Goal: Task Accomplishment & Management: Manage account settings

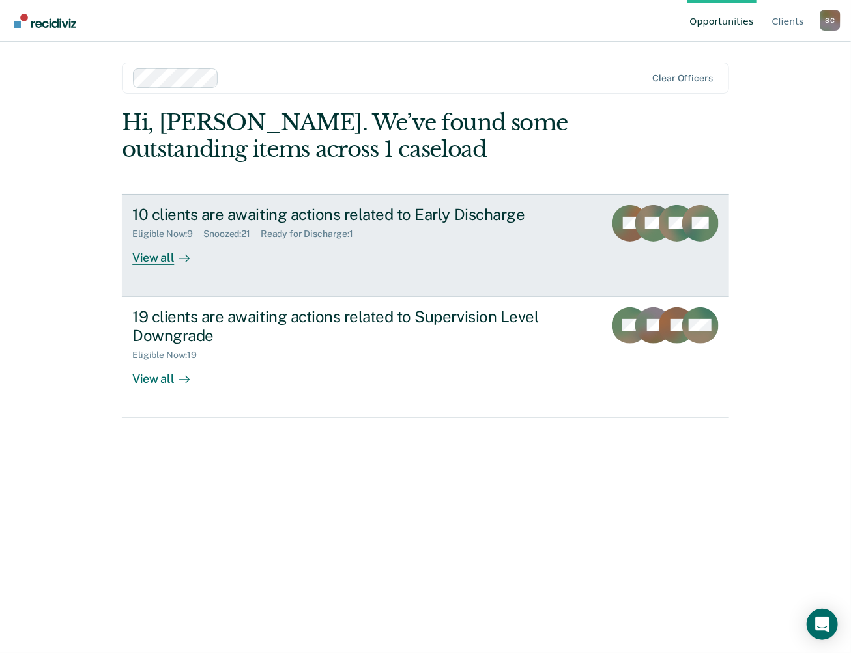
click at [323, 217] on div "10 clients are awaiting actions related to Early Discharge" at bounding box center [360, 214] width 457 height 19
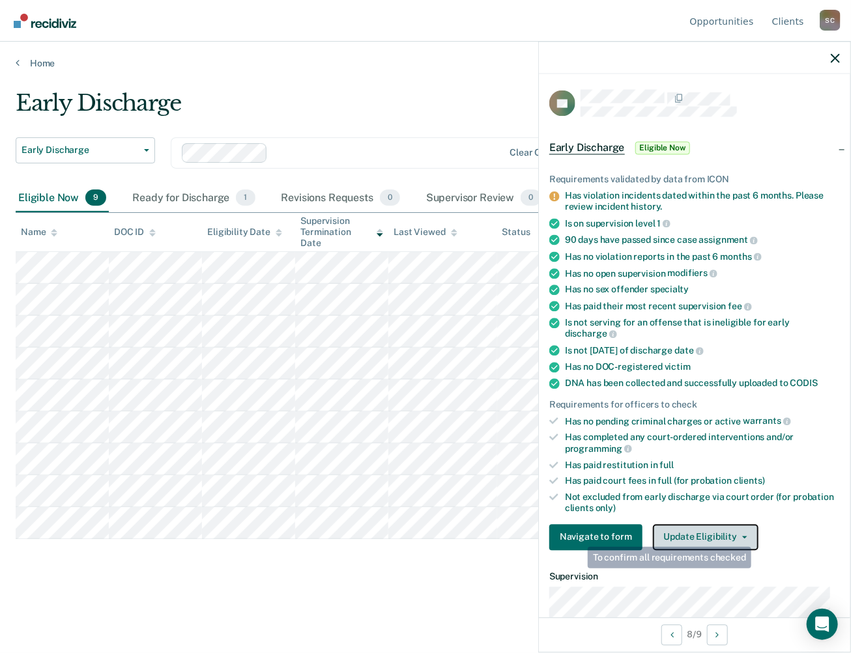
drag, startPoint x: 753, startPoint y: 534, endPoint x: 747, endPoint y: 532, distance: 6.6
click at [751, 534] on button "Update Eligibility" at bounding box center [706, 537] width 106 height 26
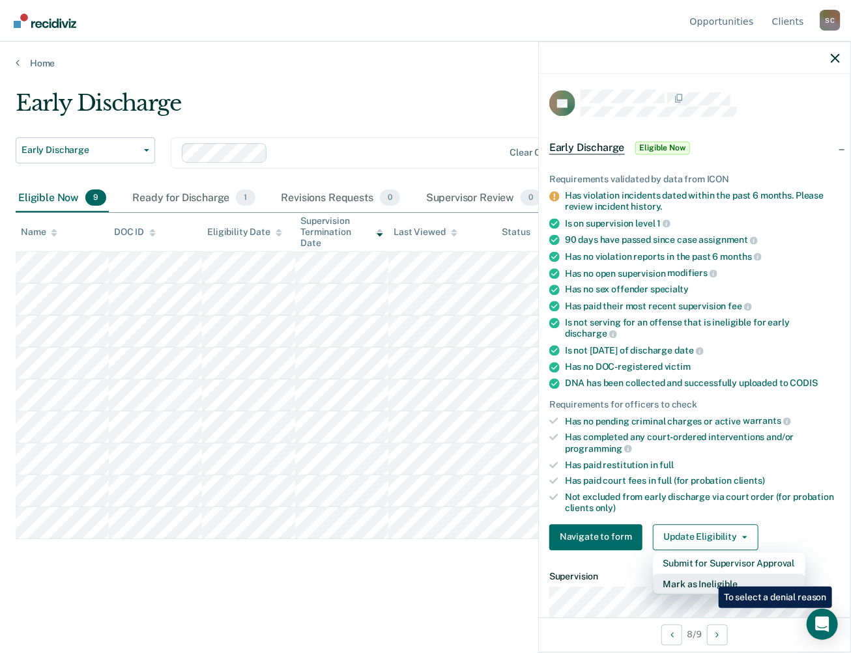
click at [709, 577] on button "Mark as Ineligible" at bounding box center [729, 584] width 152 height 21
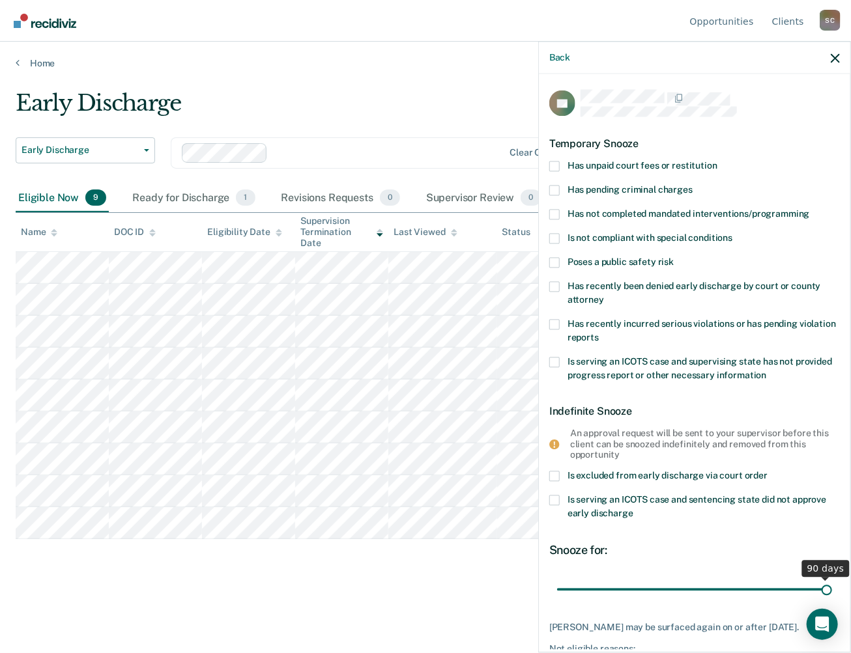
drag, startPoint x: 645, startPoint y: 590, endPoint x: 844, endPoint y: 593, distance: 198.7
type input "90"
click at [832, 593] on input "range" at bounding box center [694, 590] width 275 height 23
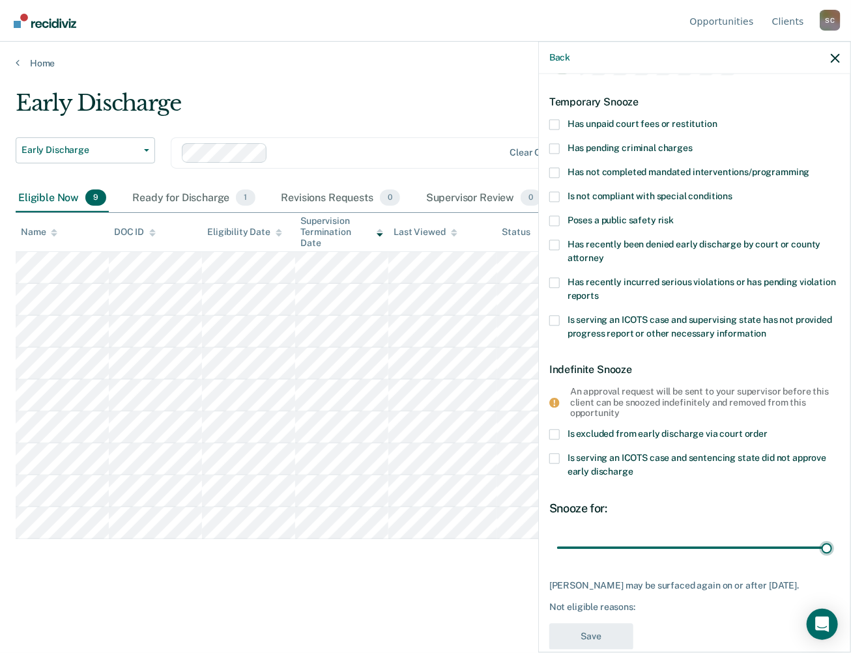
scroll to position [63, 0]
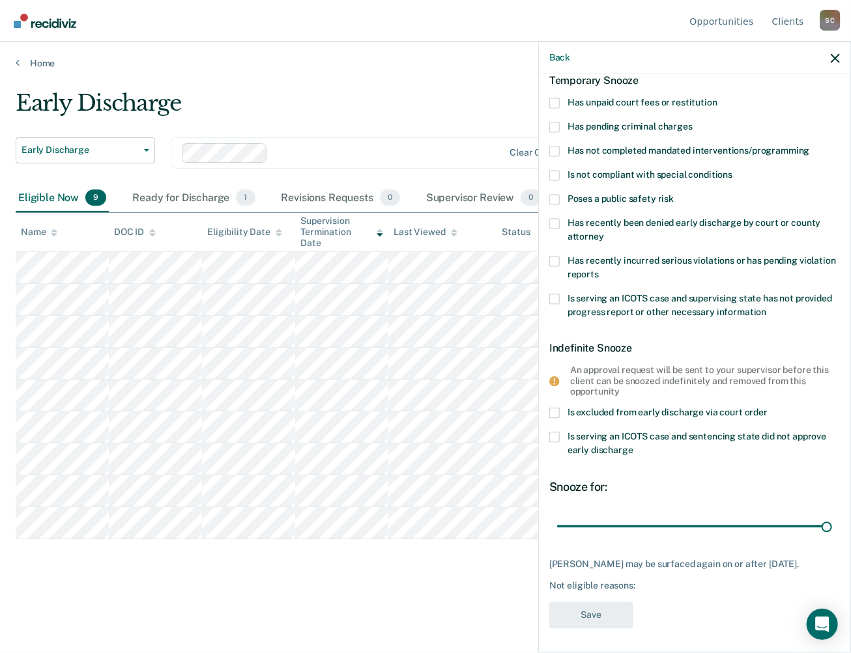
click at [576, 590] on div "RL Temporary Snooze Has unpaid court fees or restitution Has pending criminal c…" at bounding box center [694, 332] width 291 height 610
click at [555, 175] on span at bounding box center [554, 175] width 10 height 10
click at [732, 170] on input "Is not compliant with special conditions" at bounding box center [732, 170] width 0 height 0
click at [605, 607] on button "Save" at bounding box center [591, 616] width 84 height 27
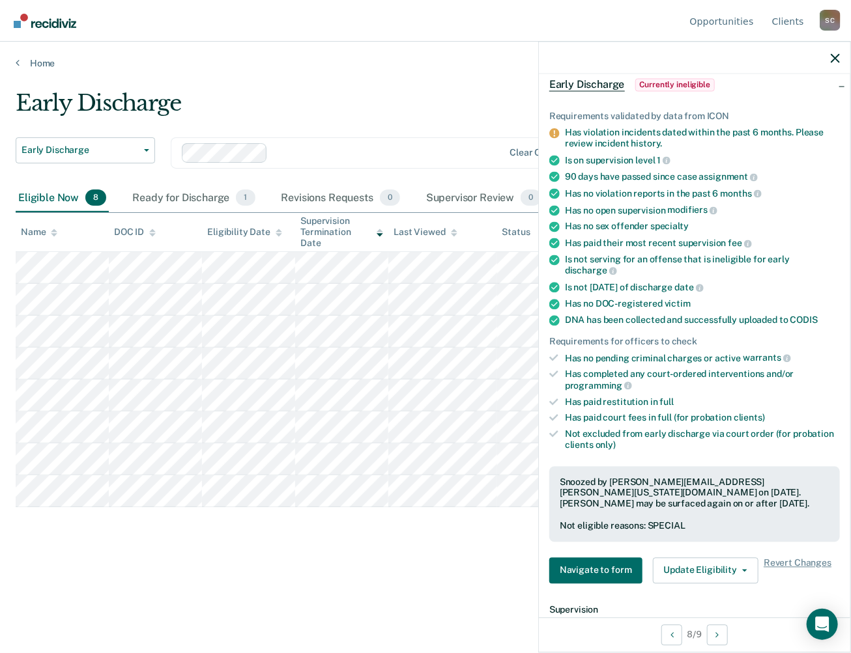
click at [842, 60] on div at bounding box center [694, 58] width 311 height 33
click at [837, 53] on button "button" at bounding box center [835, 57] width 9 height 11
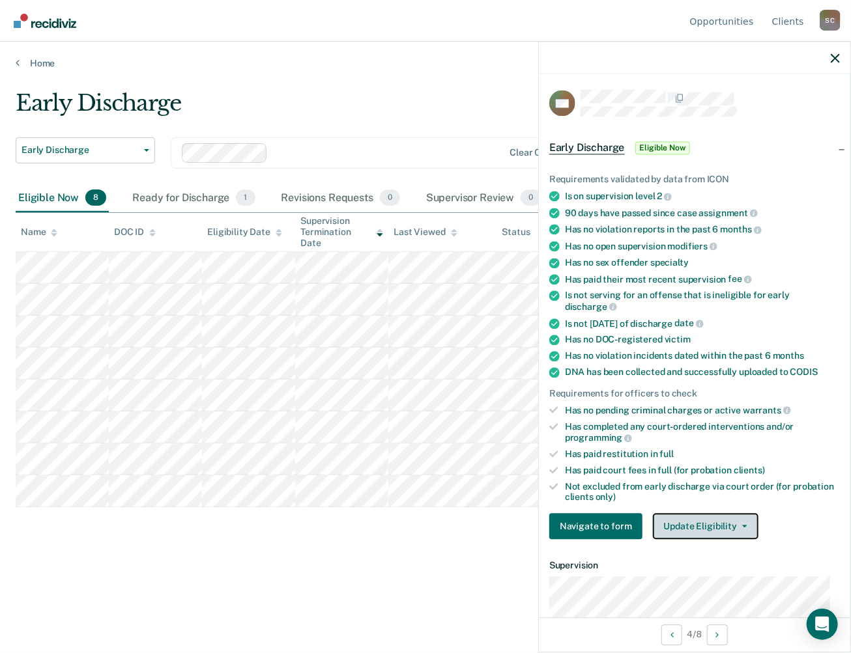
click at [747, 517] on button "Update Eligibility" at bounding box center [706, 527] width 106 height 26
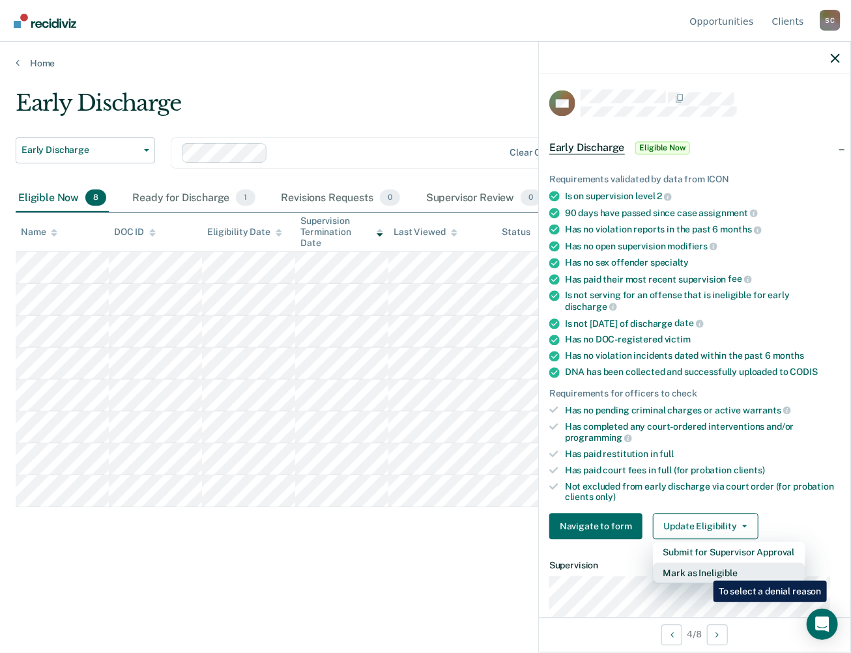
click at [704, 571] on button "Mark as Ineligible" at bounding box center [729, 574] width 152 height 21
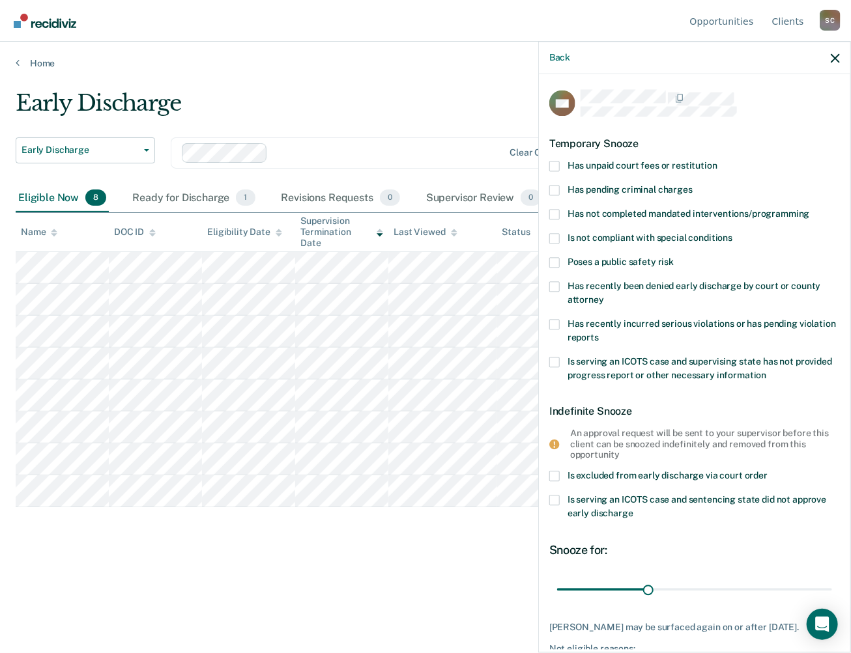
click at [557, 164] on span at bounding box center [554, 166] width 10 height 10
click at [717, 161] on input "Has unpaid court fees or restitution" at bounding box center [717, 161] width 0 height 0
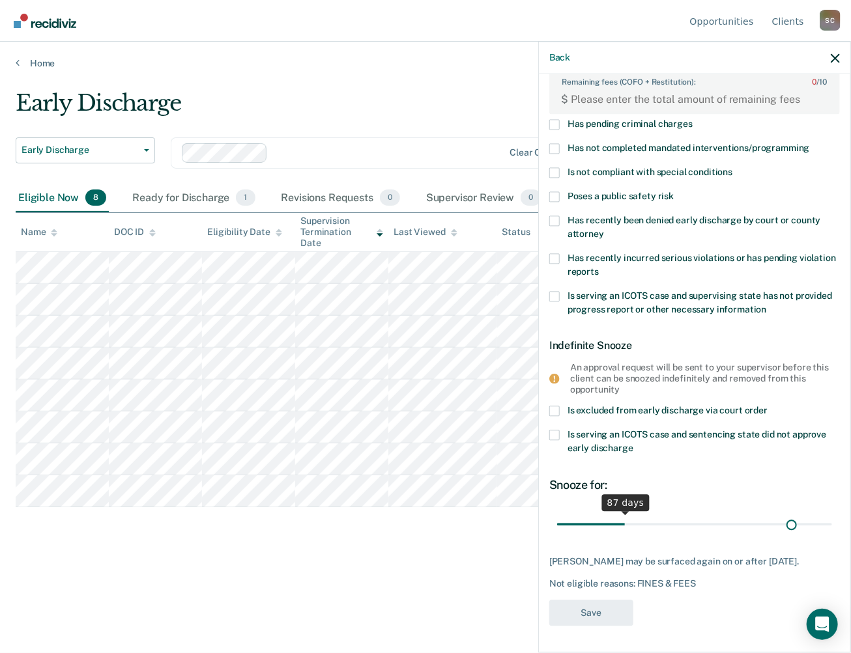
scroll to position [117, 0]
drag, startPoint x: 580, startPoint y: 511, endPoint x: 835, endPoint y: 511, distance: 255.4
type input "365"
click at [832, 513] on input "range" at bounding box center [694, 524] width 275 height 23
drag, startPoint x: 818, startPoint y: 513, endPoint x: 839, endPoint y: 513, distance: 20.2
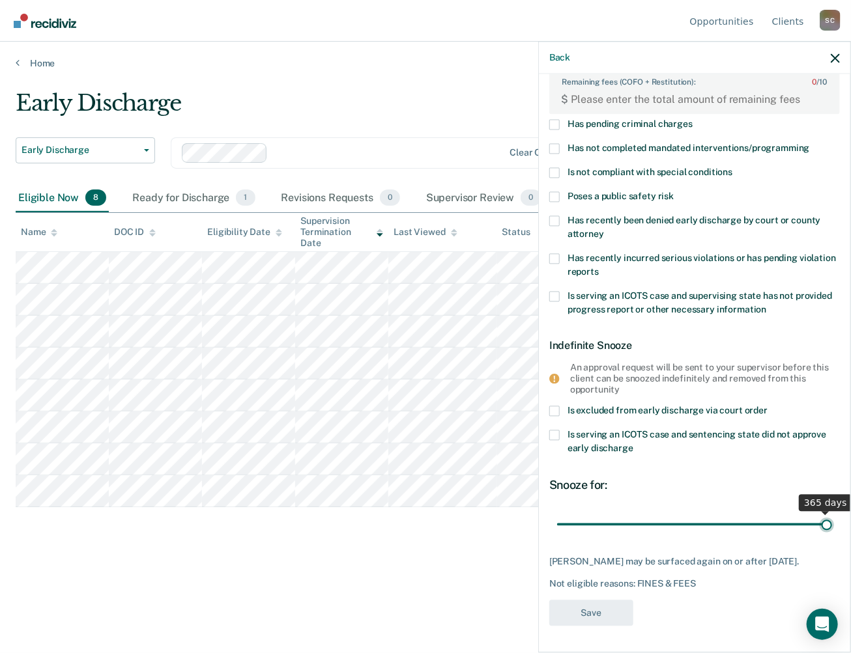
click at [832, 513] on input "range" at bounding box center [694, 524] width 275 height 23
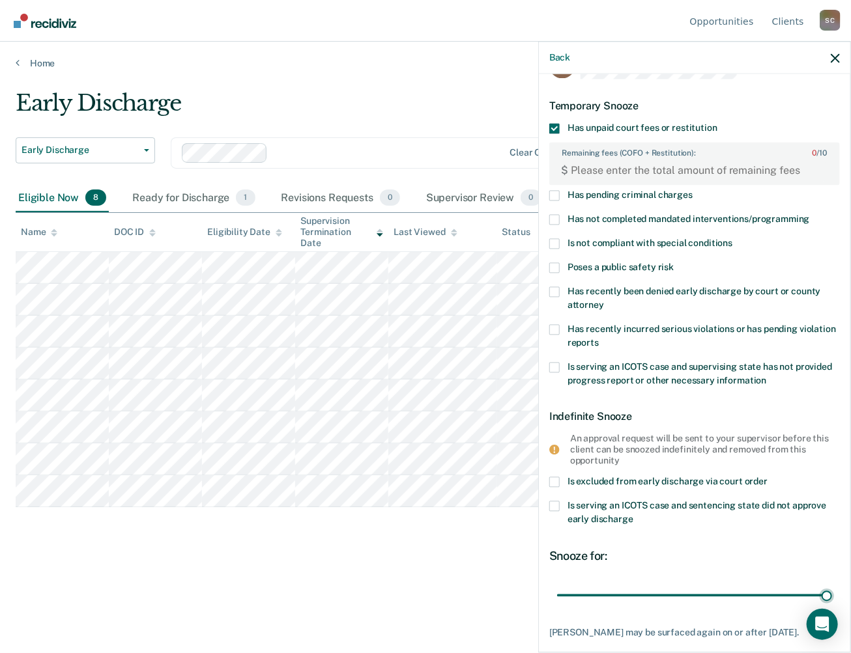
scroll to position [0, 0]
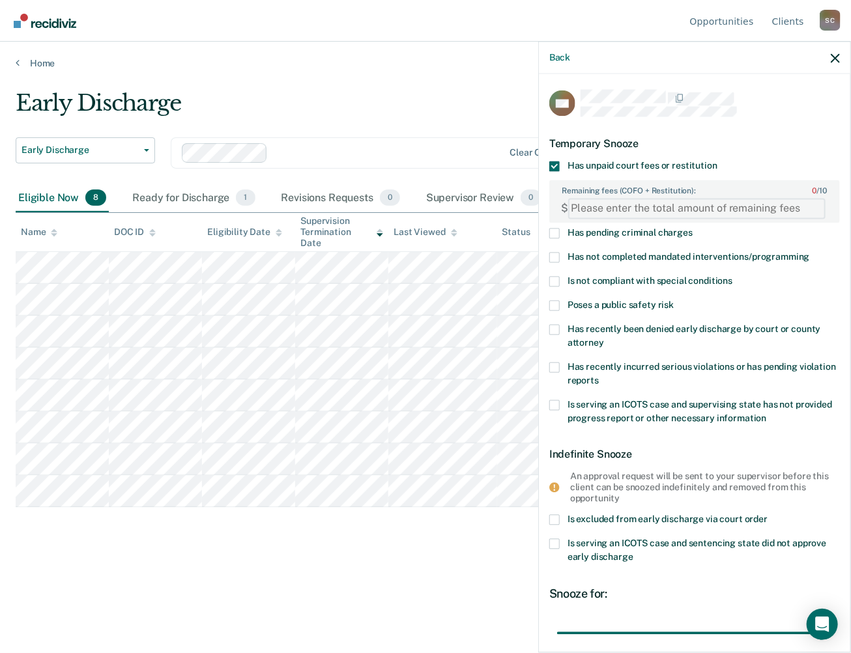
click at [594, 207] on FEESReasonInput "Remaining fees (COFO + Restitution): 0 / 10" at bounding box center [696, 208] width 257 height 21
click at [585, 209] on FEESReasonInput "Remaining fees (COFO + Restitution): 0 / 10" at bounding box center [696, 208] width 257 height 21
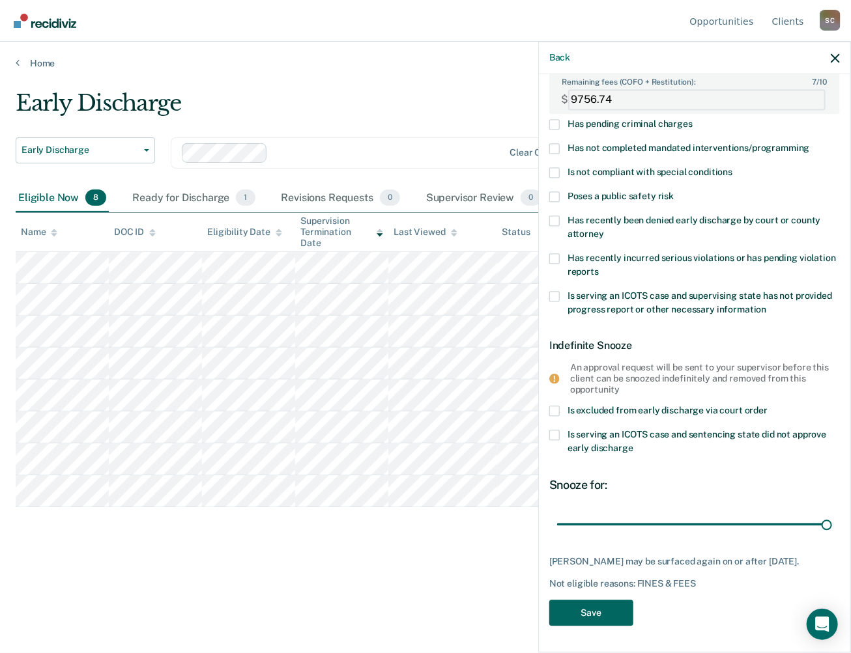
type FEESReasonInput "9756.74"
click at [588, 613] on button "Save" at bounding box center [591, 613] width 84 height 27
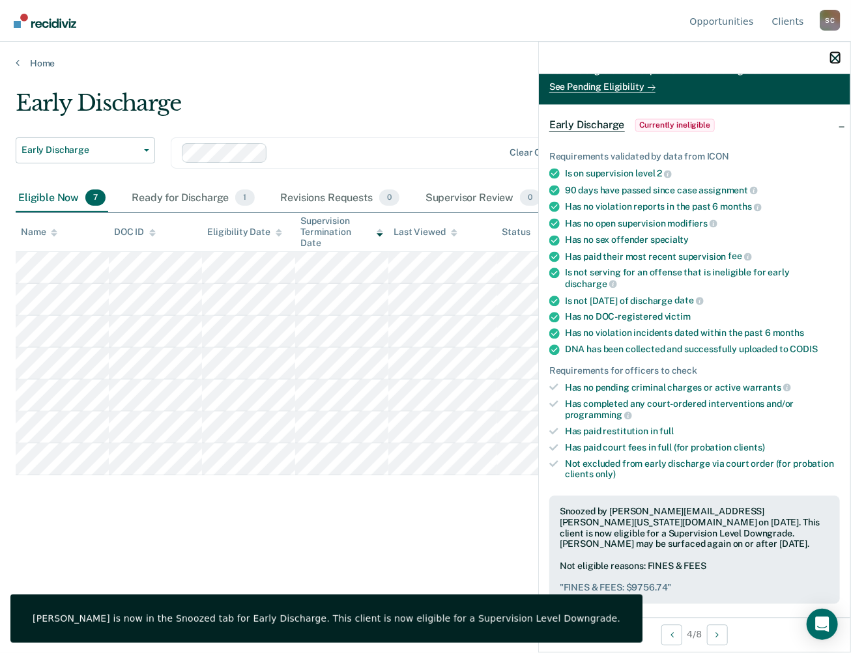
click at [836, 59] on icon "button" at bounding box center [835, 57] width 9 height 9
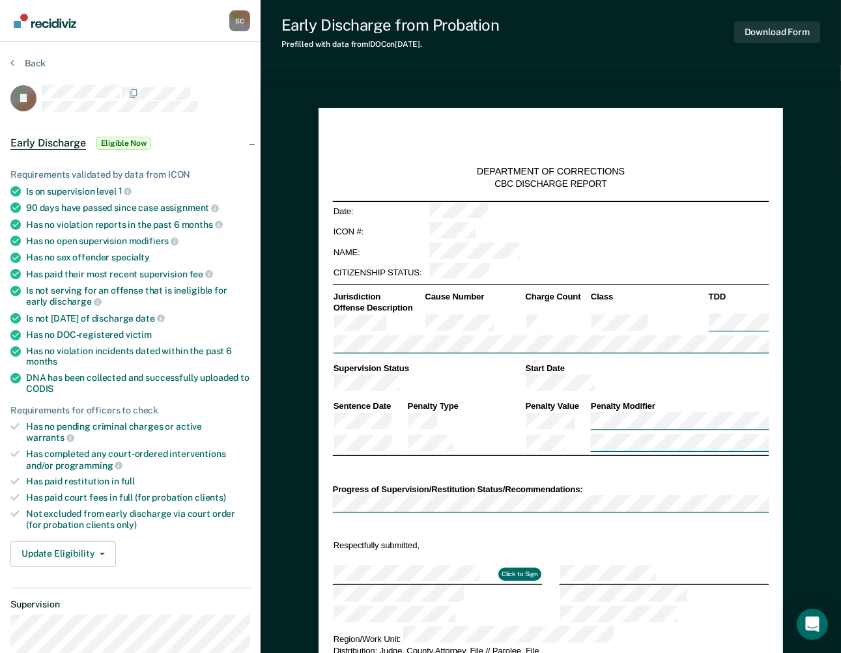
type textarea "x"
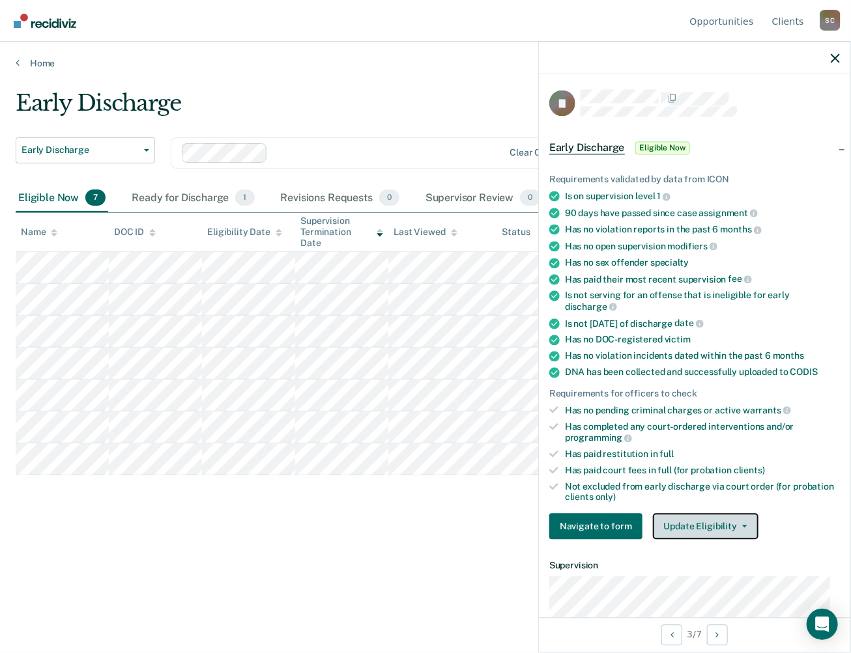
click at [741, 517] on button "Update Eligibility" at bounding box center [706, 527] width 106 height 26
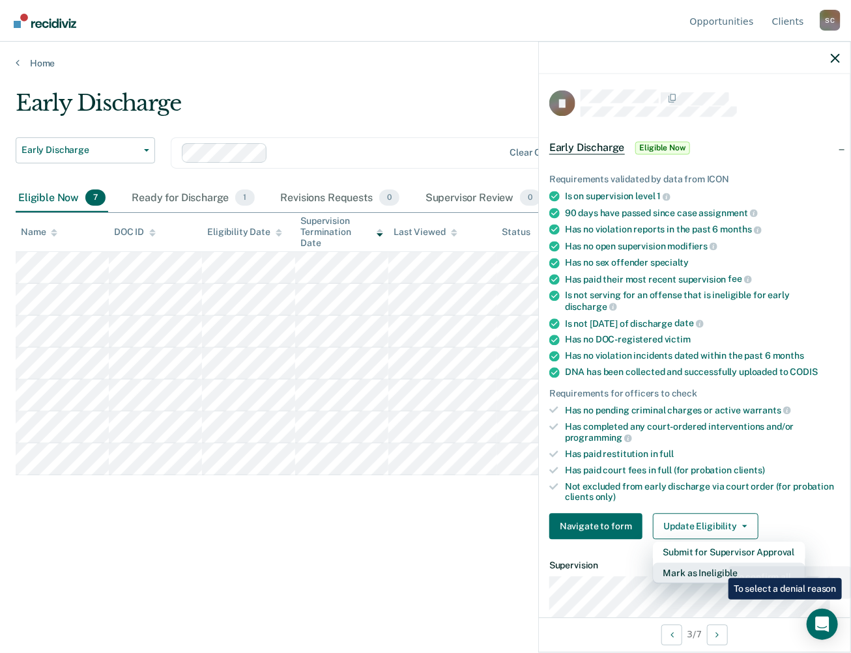
click at [719, 569] on button "Mark as Ineligible" at bounding box center [729, 574] width 152 height 21
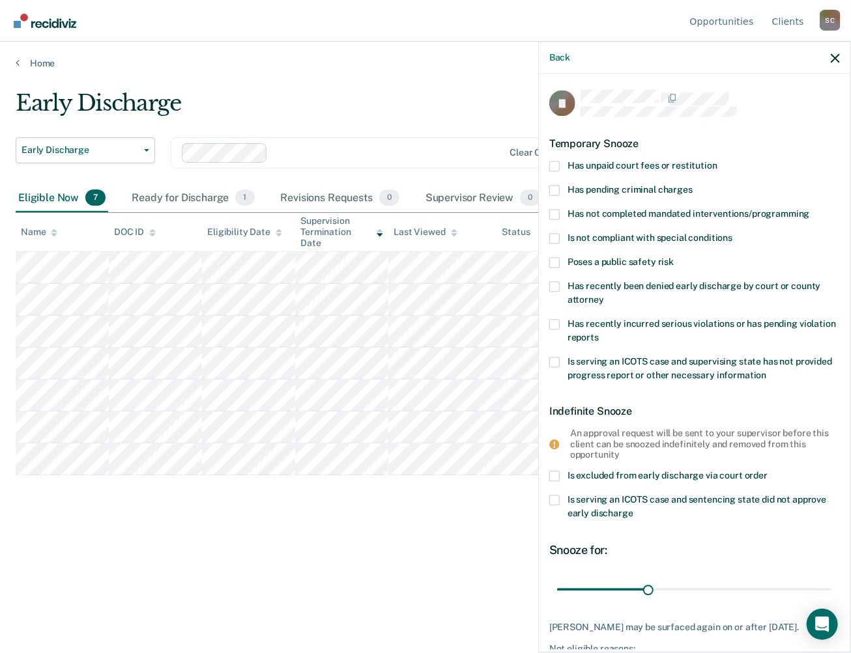
click at [555, 165] on span at bounding box center [554, 166] width 10 height 10
click at [717, 161] on input "Has unpaid court fees or restitution" at bounding box center [717, 161] width 0 height 0
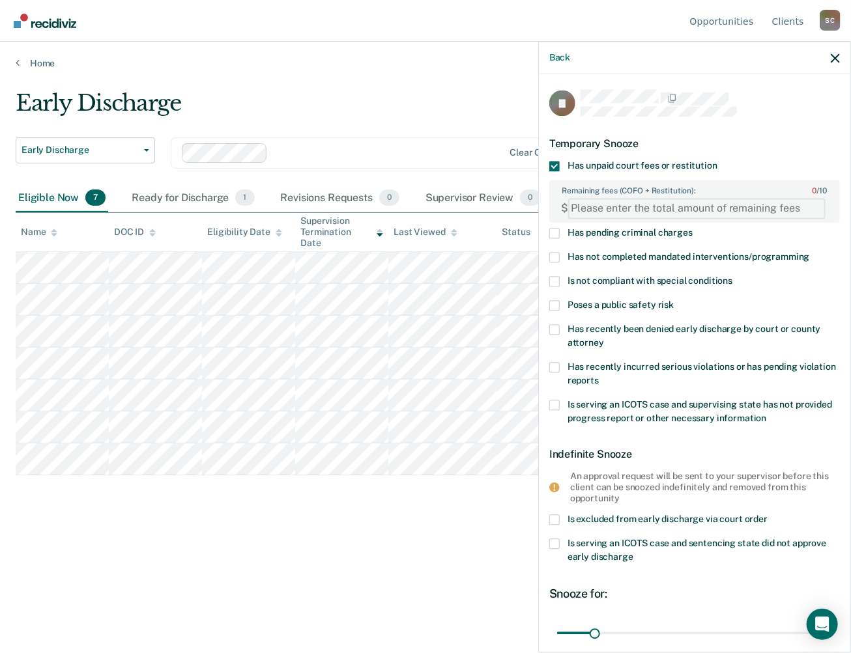
click at [579, 203] on FEESReasonInput "Remaining fees (COFO + Restitution): 0 / 10" at bounding box center [696, 208] width 257 height 21
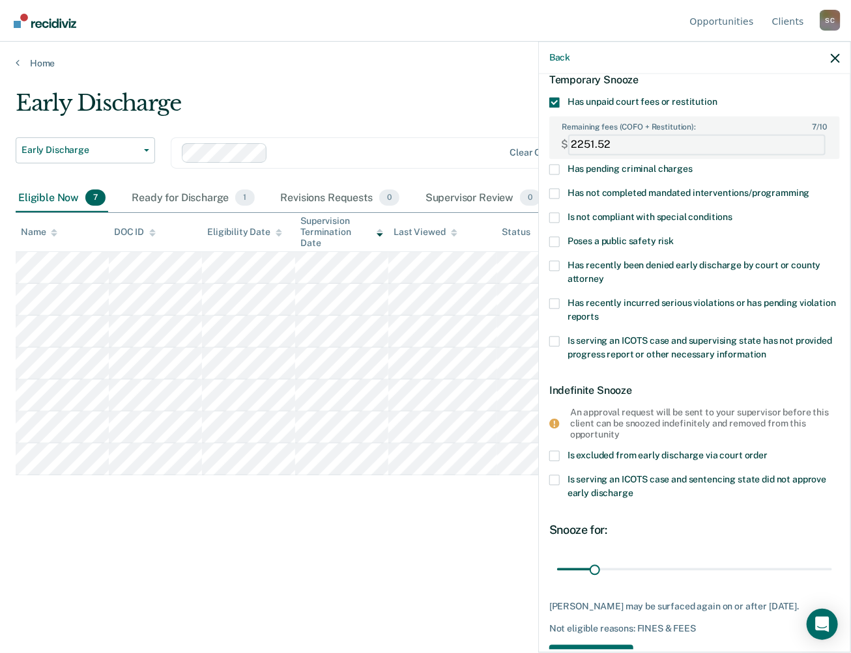
scroll to position [117, 0]
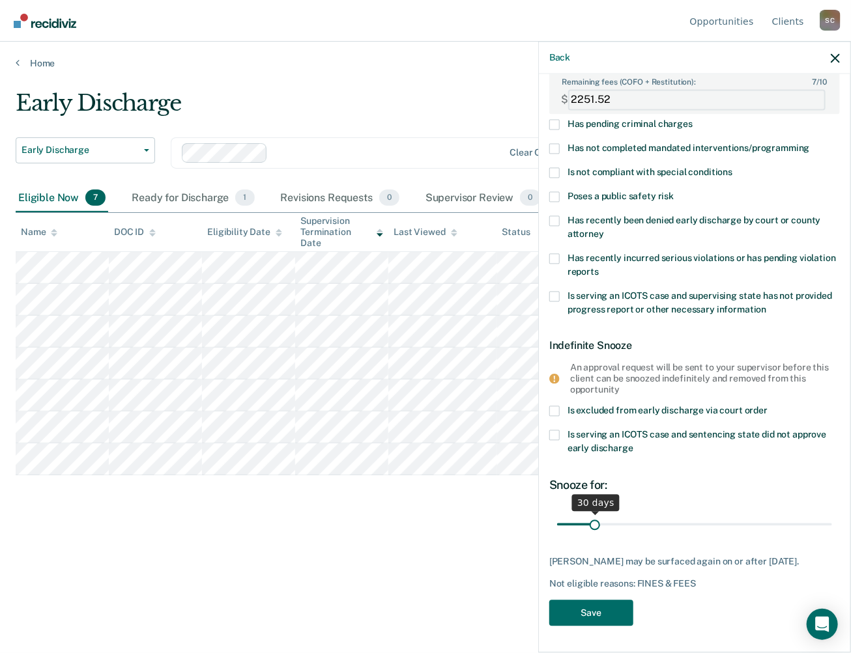
type FEESReasonInput "2251.52"
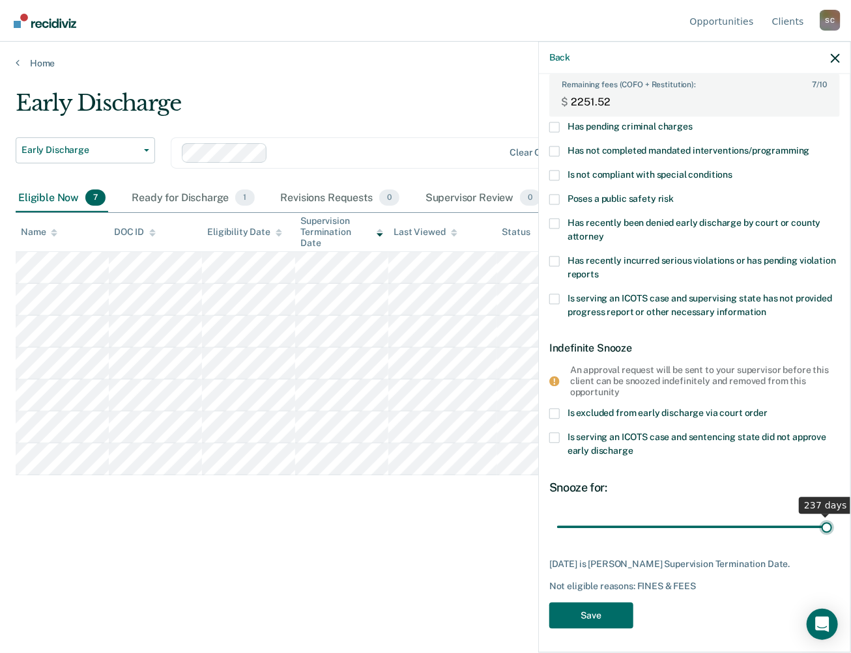
drag, startPoint x: 592, startPoint y: 514, endPoint x: 824, endPoint y: 511, distance: 232.6
type input "237"
click at [824, 516] on input "range" at bounding box center [694, 527] width 275 height 23
click at [594, 611] on button "Save" at bounding box center [591, 616] width 84 height 27
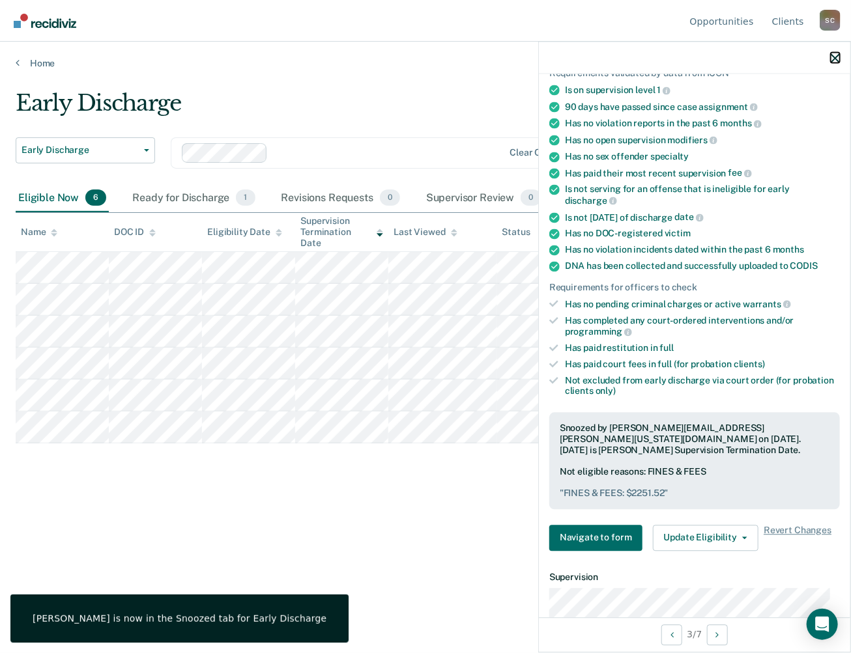
click at [835, 59] on icon "button" at bounding box center [835, 57] width 9 height 9
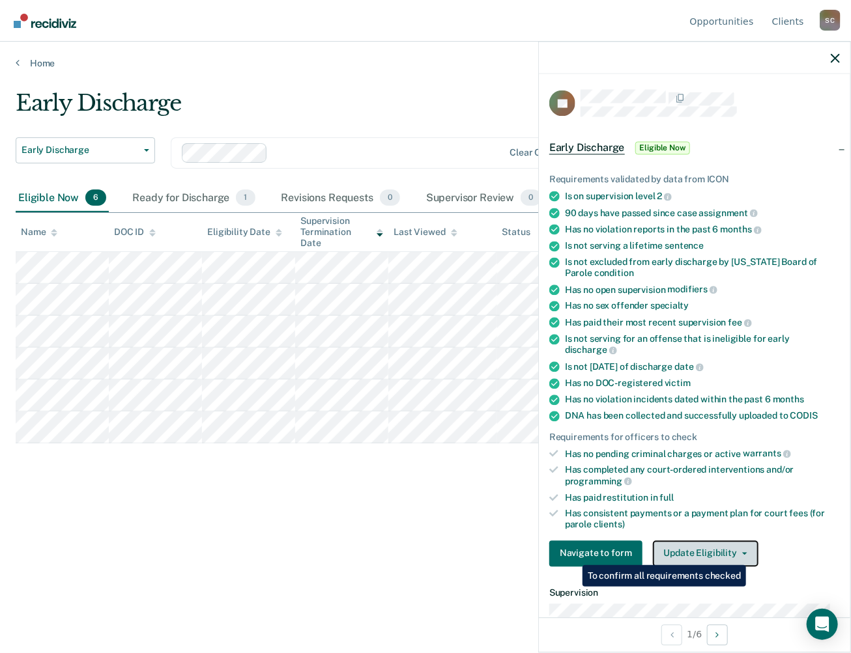
click at [743, 547] on button "Update Eligibility" at bounding box center [706, 554] width 106 height 26
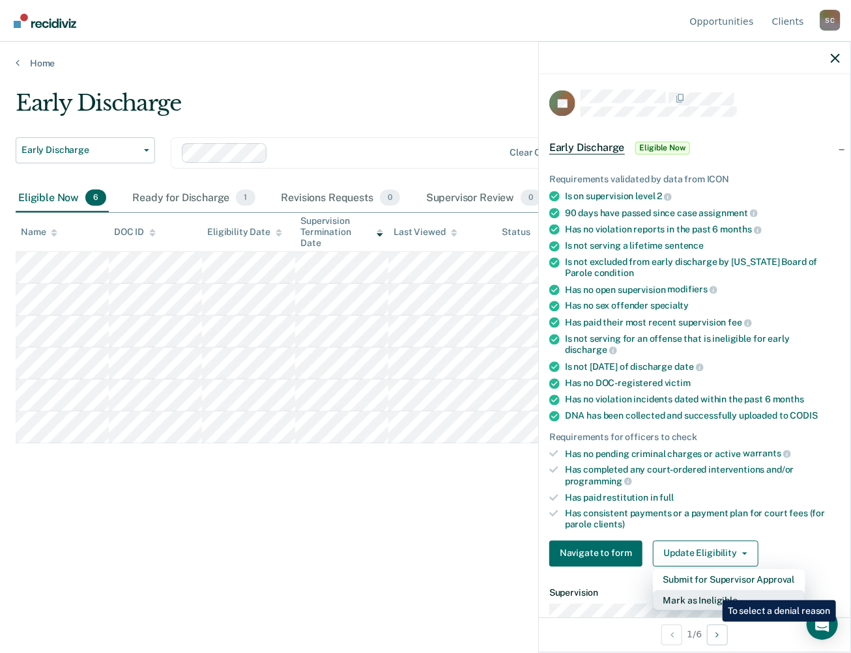
click at [713, 591] on button "Mark as Ineligible" at bounding box center [729, 600] width 152 height 21
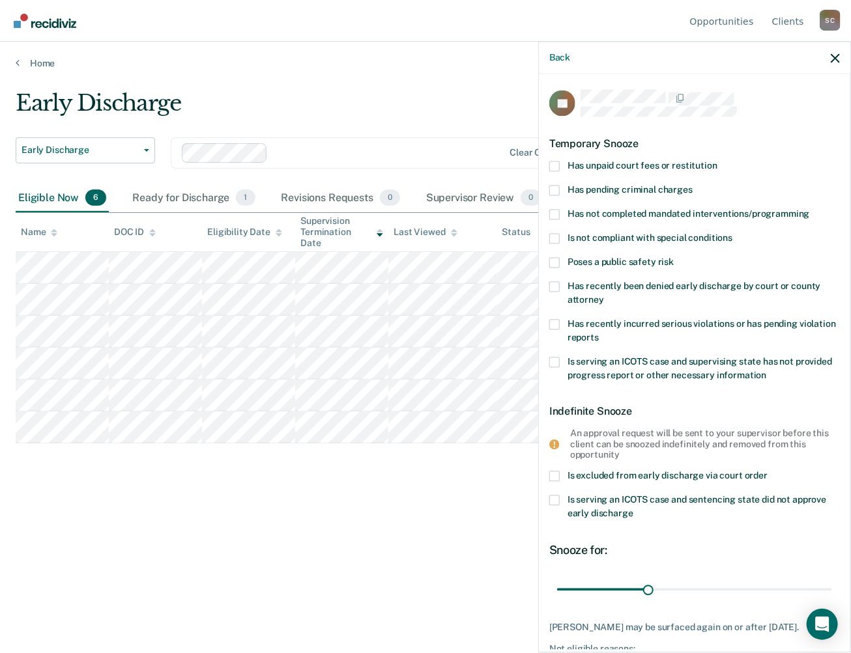
click at [558, 501] on span at bounding box center [554, 501] width 10 height 10
click at [633, 510] on input "Is serving an ICOTS case and sentencing state did not approve early discharge" at bounding box center [633, 510] width 0 height 0
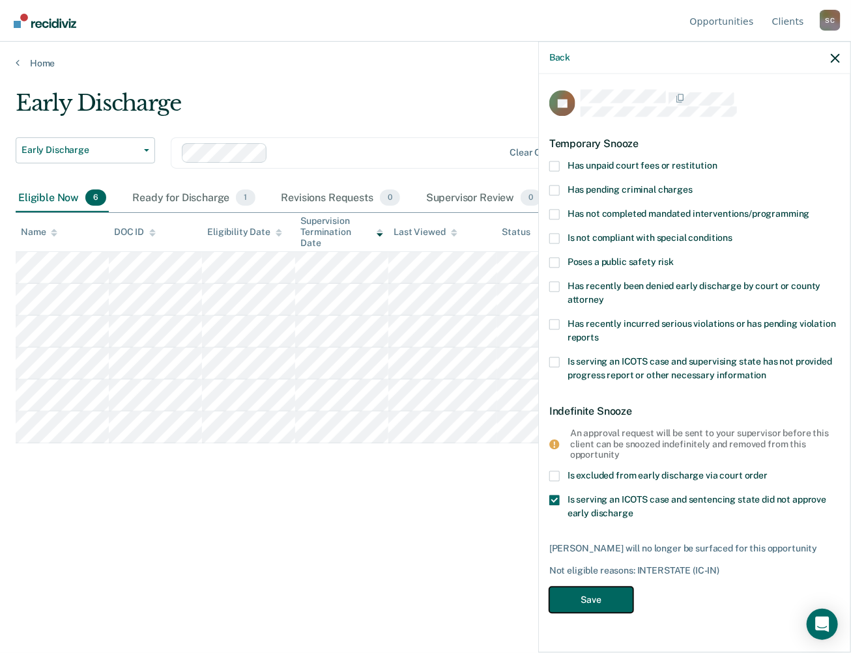
click at [607, 605] on button "Save" at bounding box center [591, 600] width 84 height 27
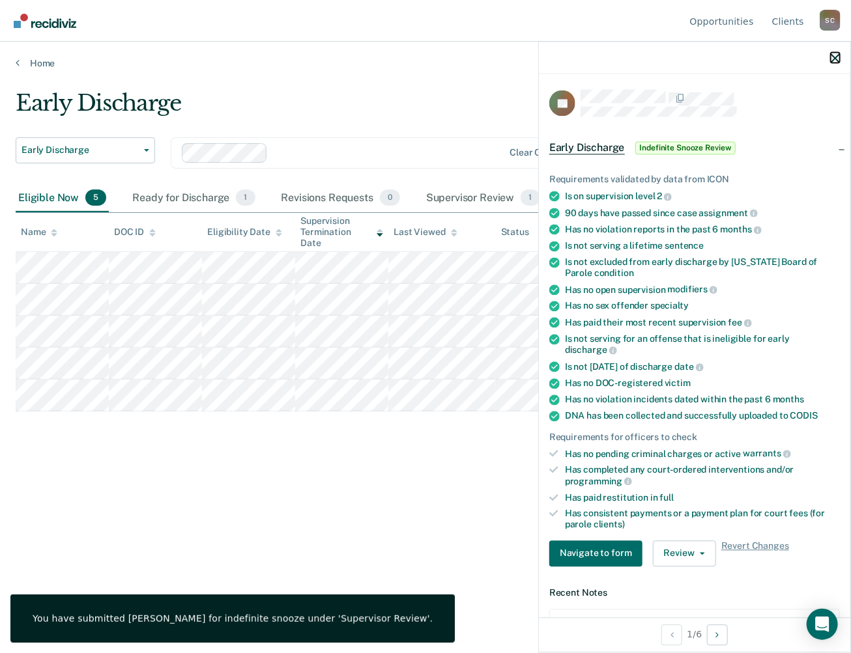
click at [834, 61] on icon "button" at bounding box center [835, 57] width 9 height 9
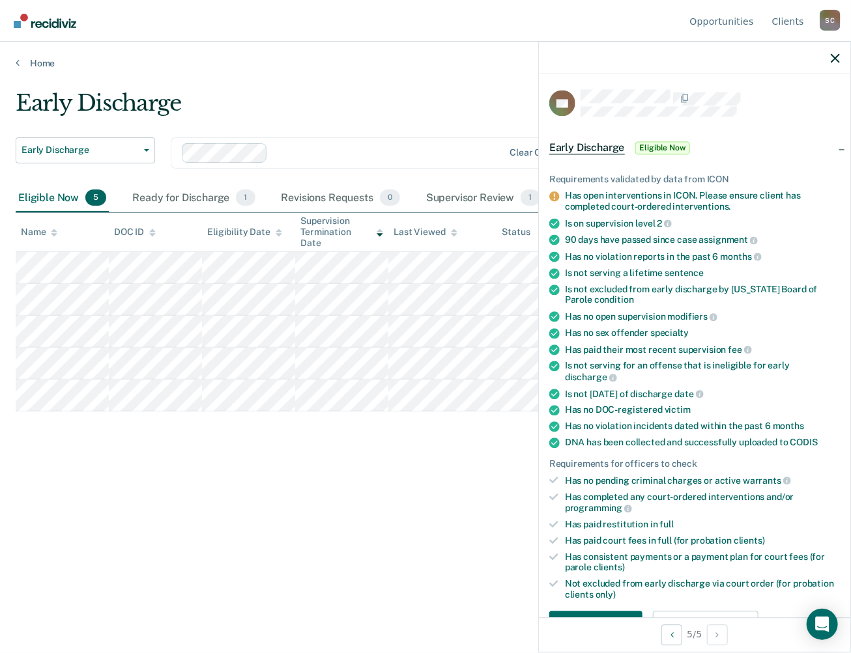
scroll to position [195, 0]
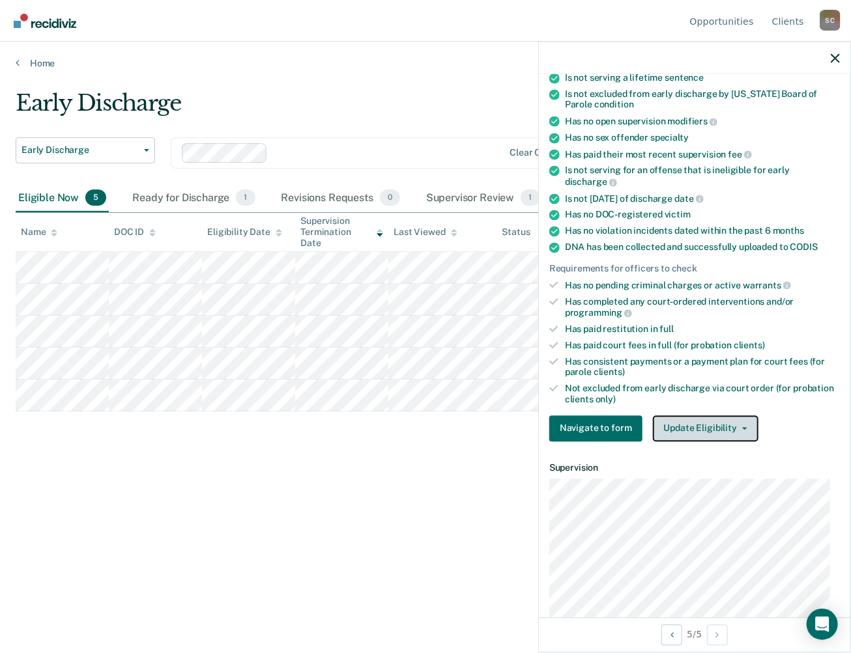
click at [742, 427] on icon "button" at bounding box center [744, 428] width 5 height 3
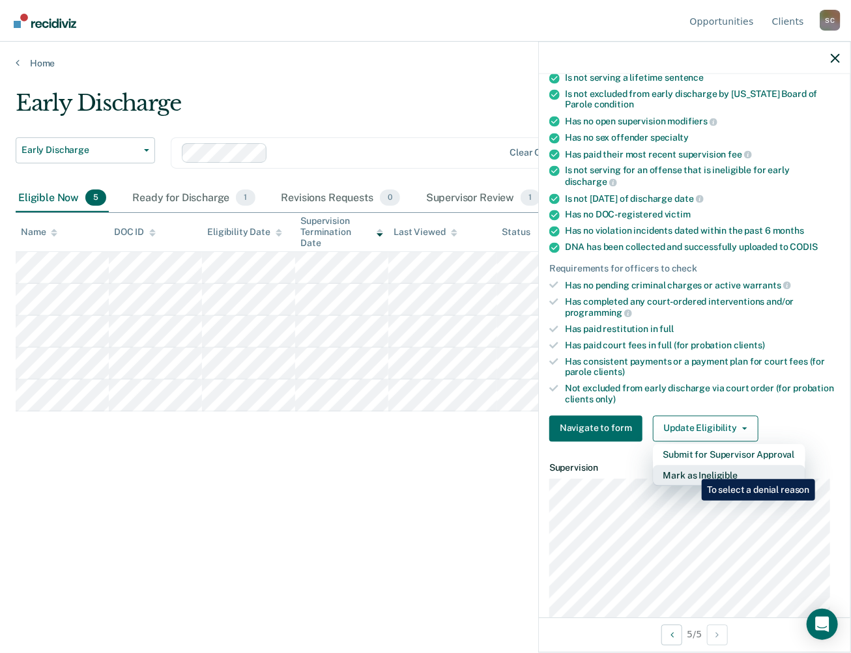
click at [692, 470] on button "Mark as Ineligible" at bounding box center [729, 475] width 152 height 21
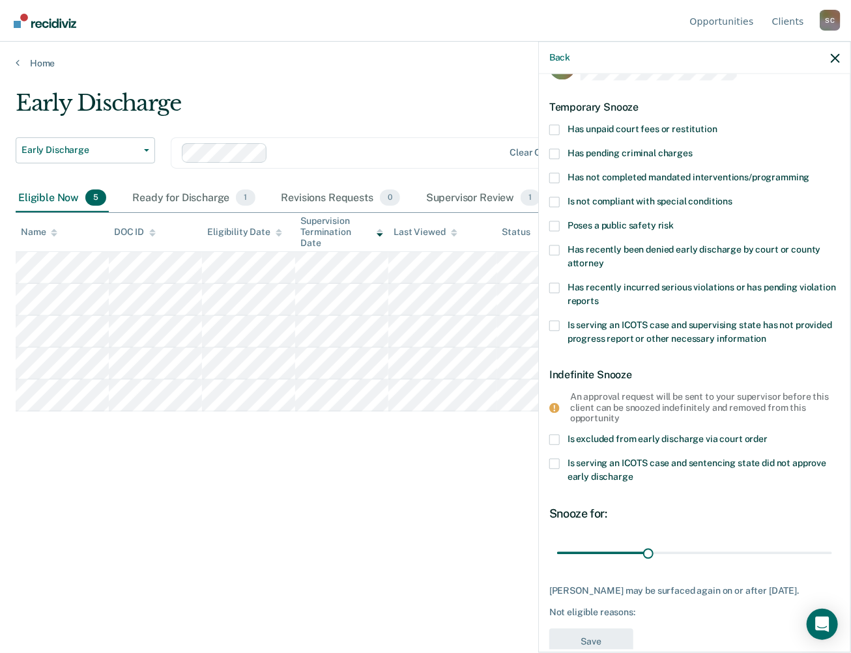
scroll to position [0, 0]
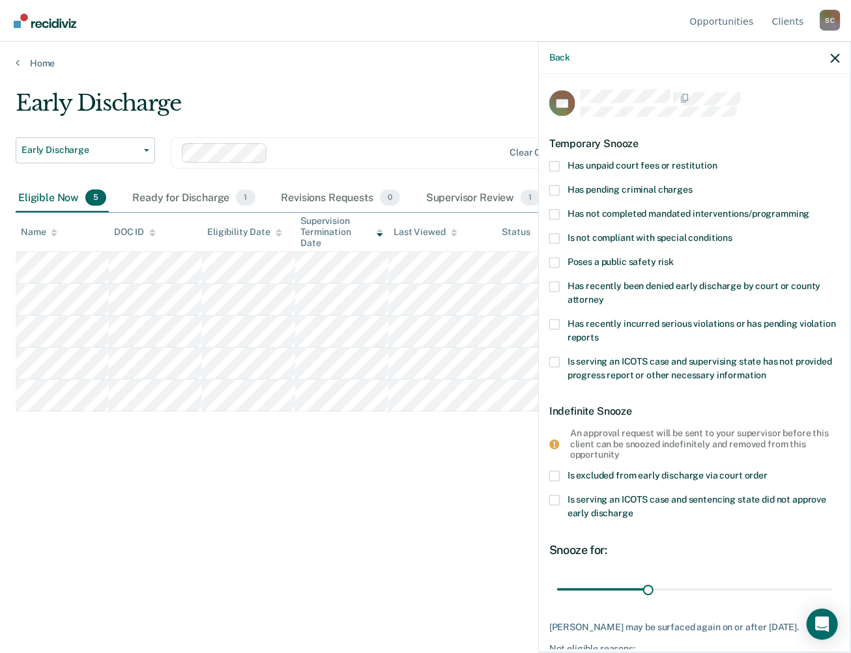
click at [547, 160] on div "KT Temporary Snooze Has unpaid court fees or restitution Has pending criminal c…" at bounding box center [694, 362] width 311 height 576
click at [551, 161] on span at bounding box center [554, 166] width 10 height 10
click at [717, 161] on input "Has unpaid court fees or restitution" at bounding box center [717, 161] width 0 height 0
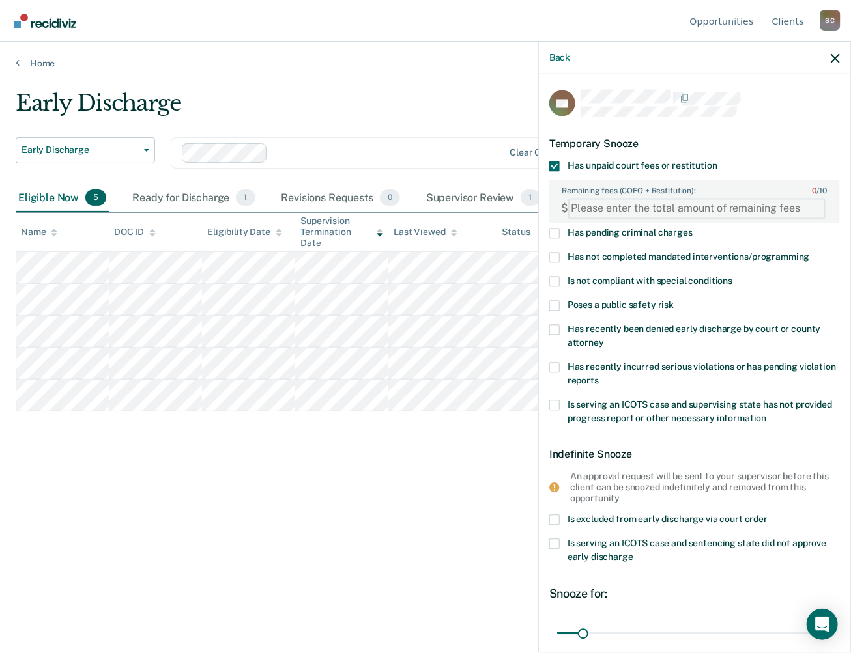
click at [584, 210] on FEESReasonInput "Remaining fees (COFO + Restitution): 0 / 10" at bounding box center [696, 208] width 257 height 21
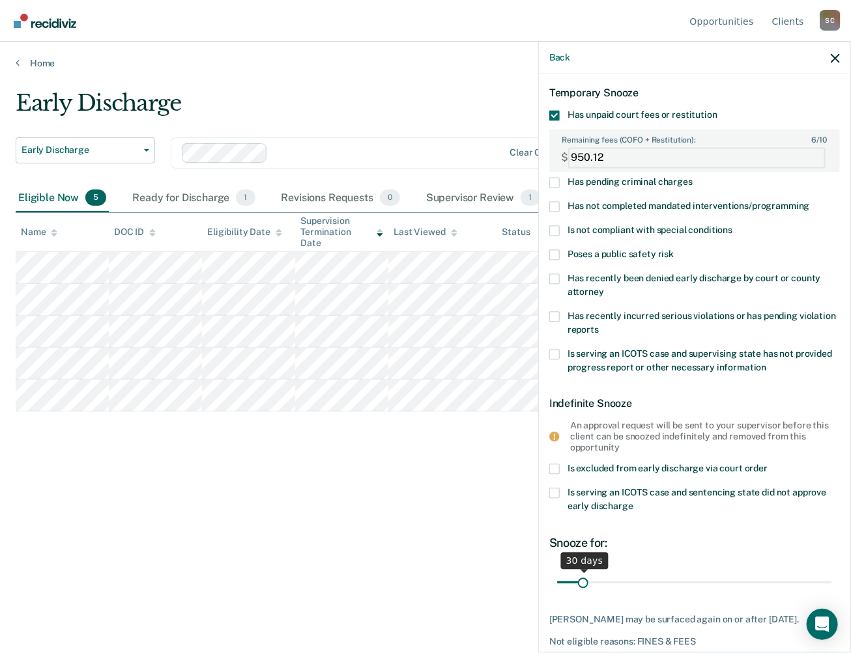
scroll to position [117, 0]
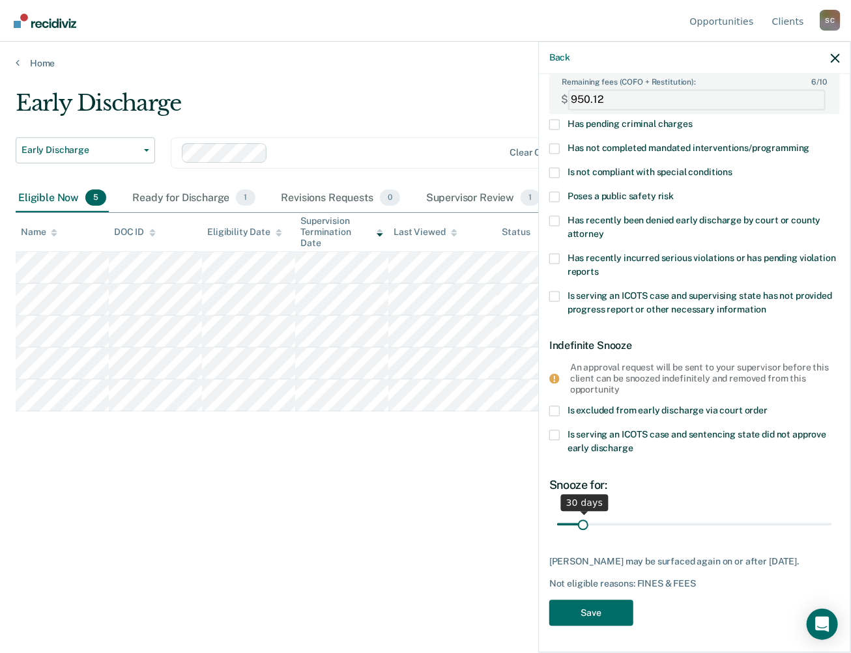
type FEESReasonInput "950.12"
drag, startPoint x: 582, startPoint y: 511, endPoint x: 839, endPoint y: 515, distance: 256.7
type input "365"
click at [832, 515] on input "range" at bounding box center [694, 524] width 275 height 23
click at [602, 614] on button "Save" at bounding box center [591, 613] width 84 height 27
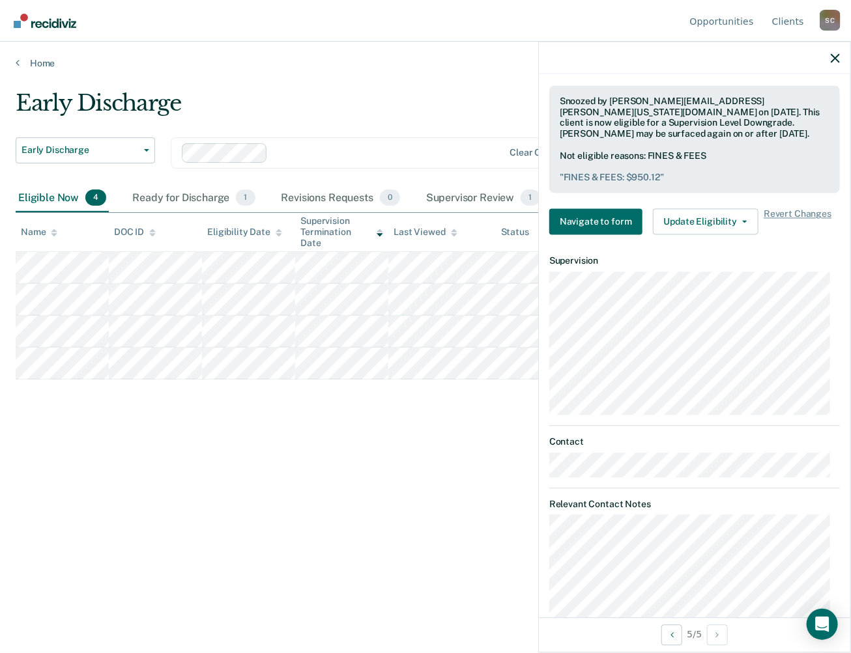
scroll to position [683, 0]
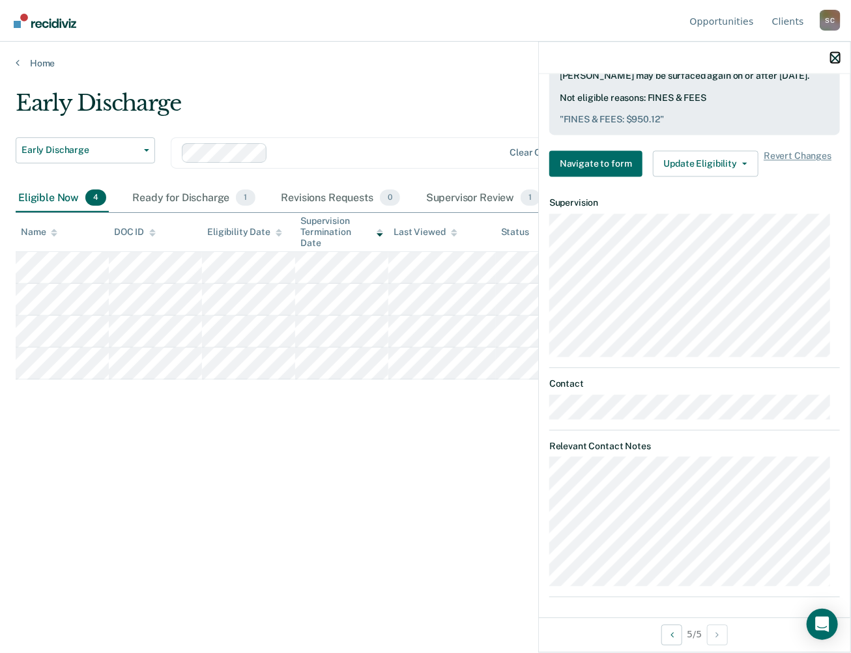
click at [839, 61] on icon "button" at bounding box center [835, 57] width 9 height 9
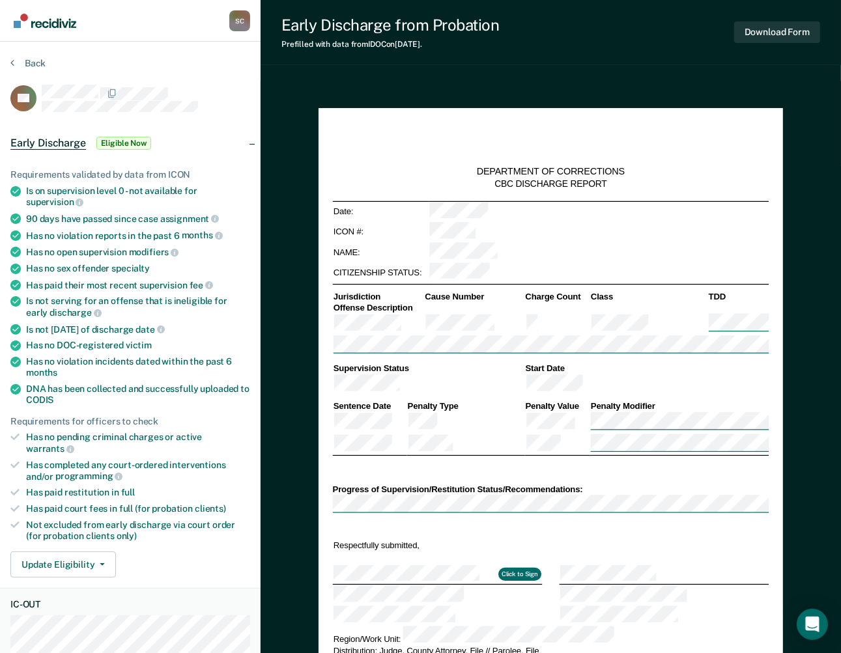
type textarea "x"
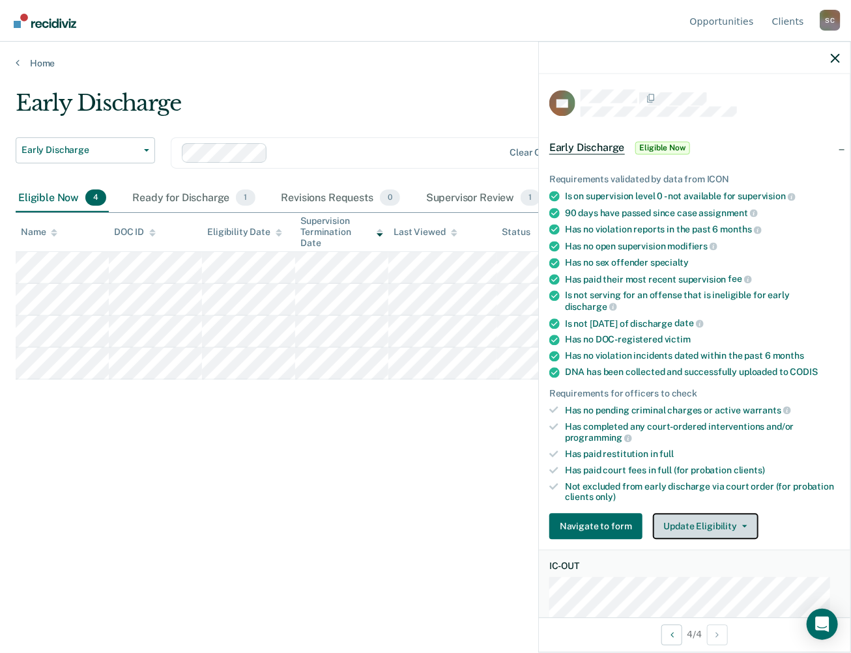
click at [742, 517] on button "Update Eligibility" at bounding box center [706, 527] width 106 height 26
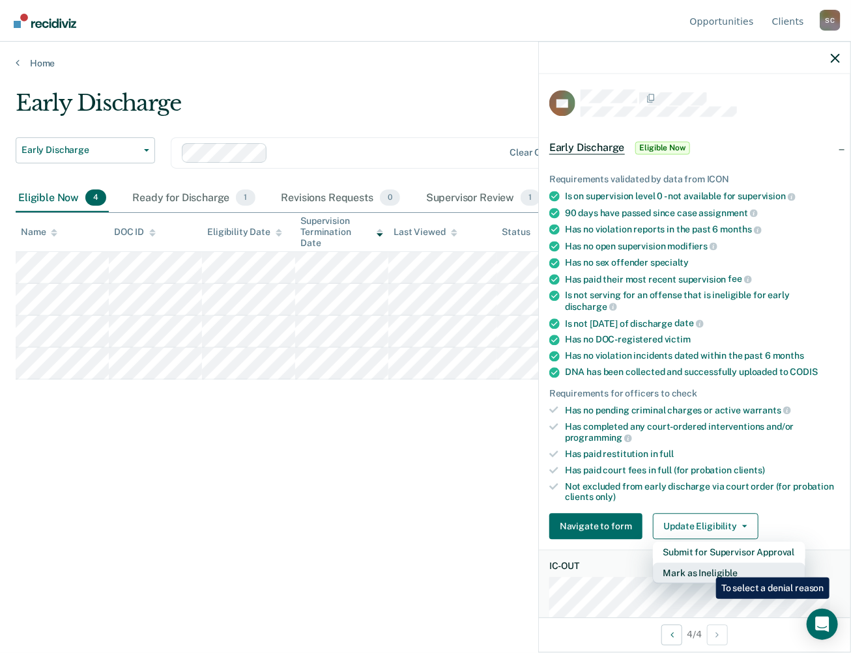
click at [706, 568] on button "Mark as Ineligible" at bounding box center [729, 574] width 152 height 21
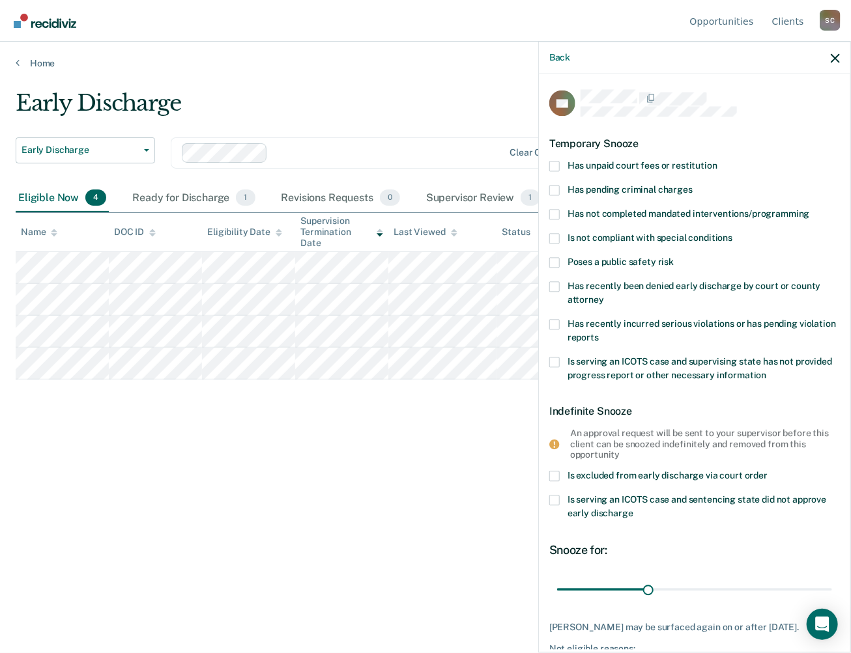
click at [554, 165] on span at bounding box center [554, 166] width 10 height 10
click at [717, 161] on input "Has unpaid court fees or restitution" at bounding box center [717, 161] width 0 height 0
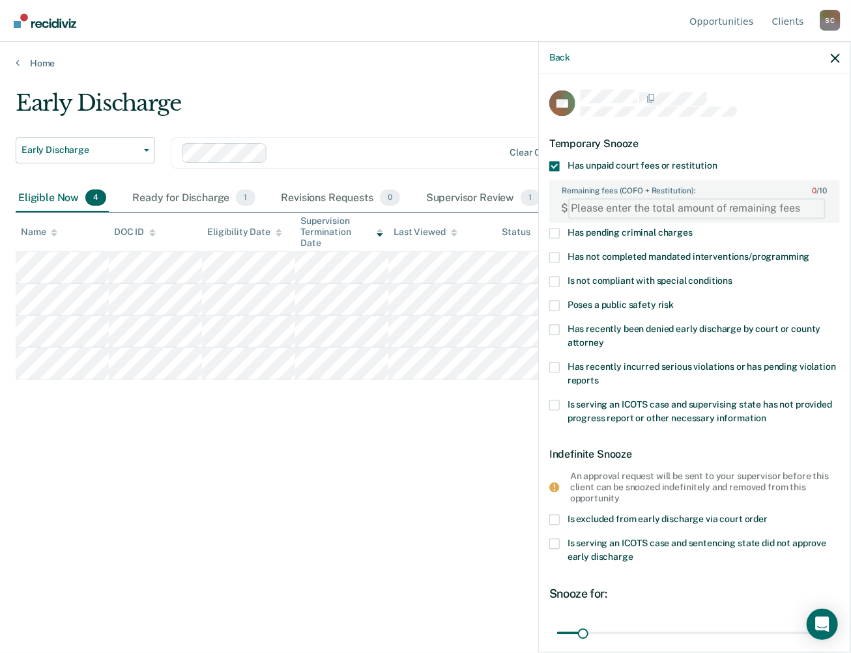
click at [581, 209] on FEESReasonInput "Remaining fees (COFO + Restitution): 0 / 10" at bounding box center [696, 208] width 257 height 21
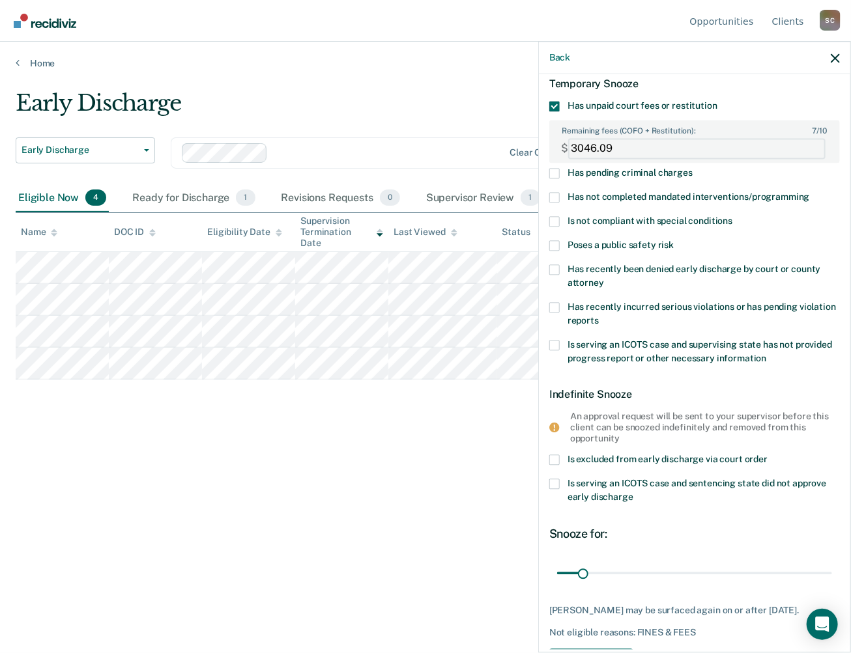
scroll to position [106, 0]
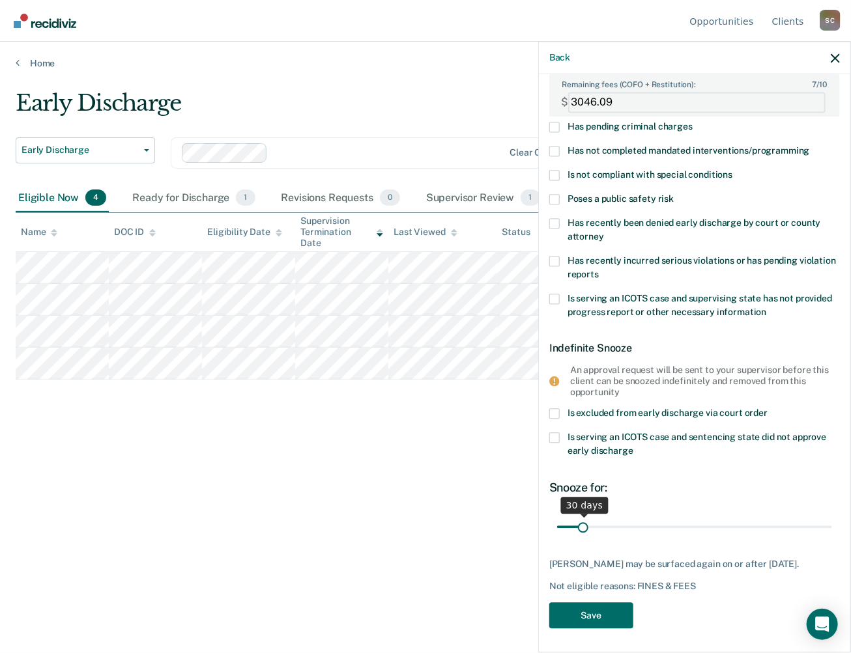
type FEESReasonInput "3046.09"
drag, startPoint x: 580, startPoint y: 523, endPoint x: 843, endPoint y: 527, distance: 263.3
type input "365"
click at [832, 527] on input "range" at bounding box center [694, 527] width 275 height 23
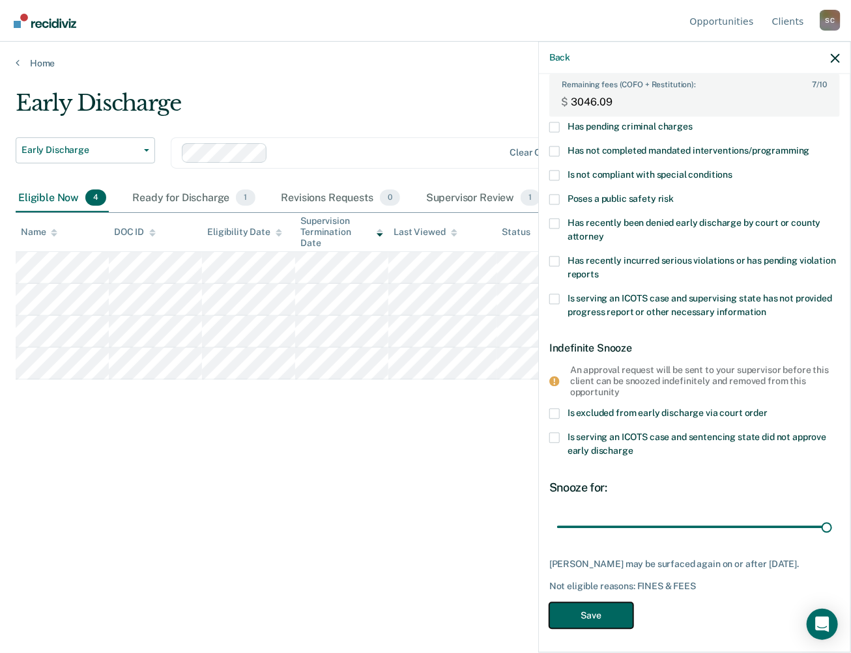
click at [606, 609] on button "Save" at bounding box center [591, 616] width 84 height 27
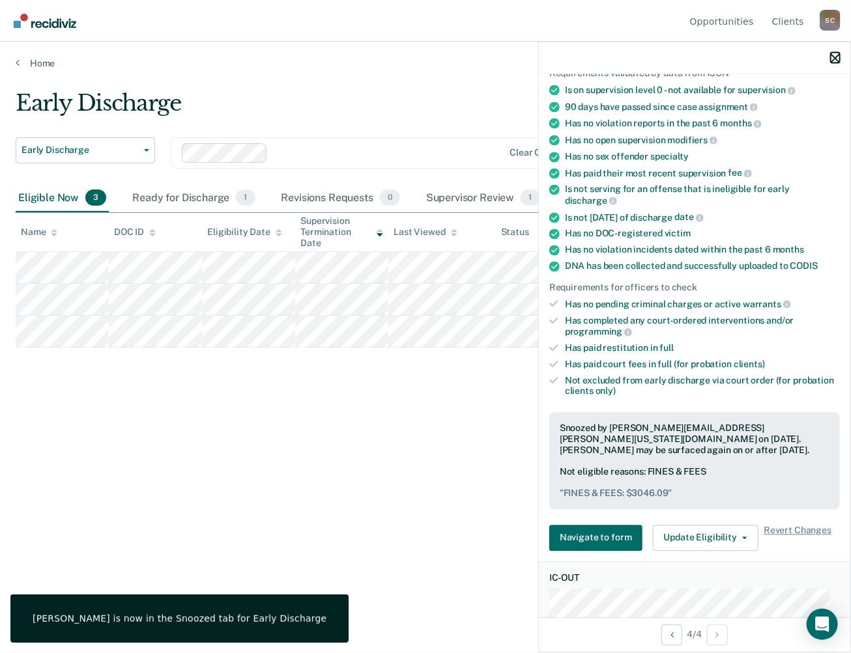
click at [837, 58] on icon "button" at bounding box center [835, 57] width 9 height 9
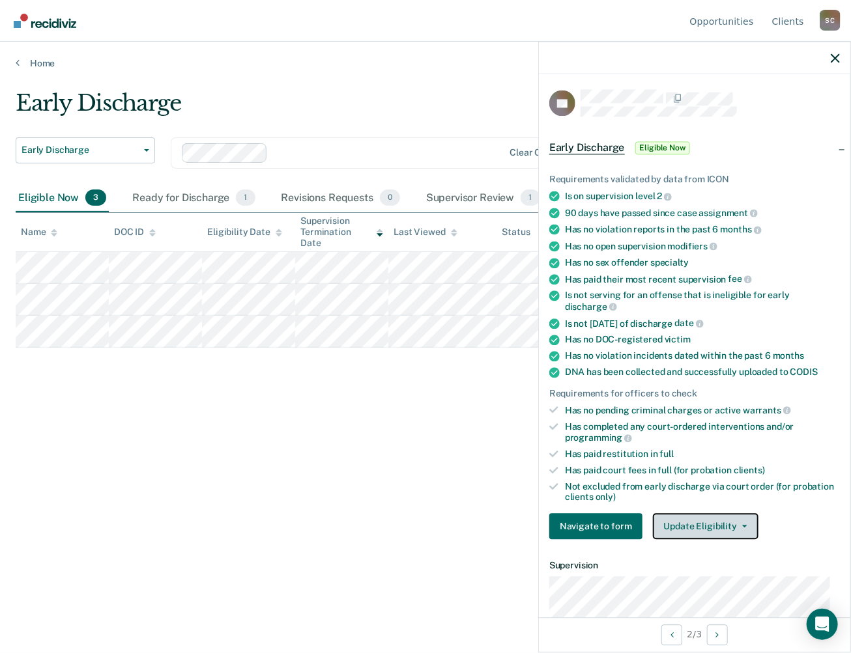
click at [737, 526] on span "button" at bounding box center [742, 527] width 10 height 3
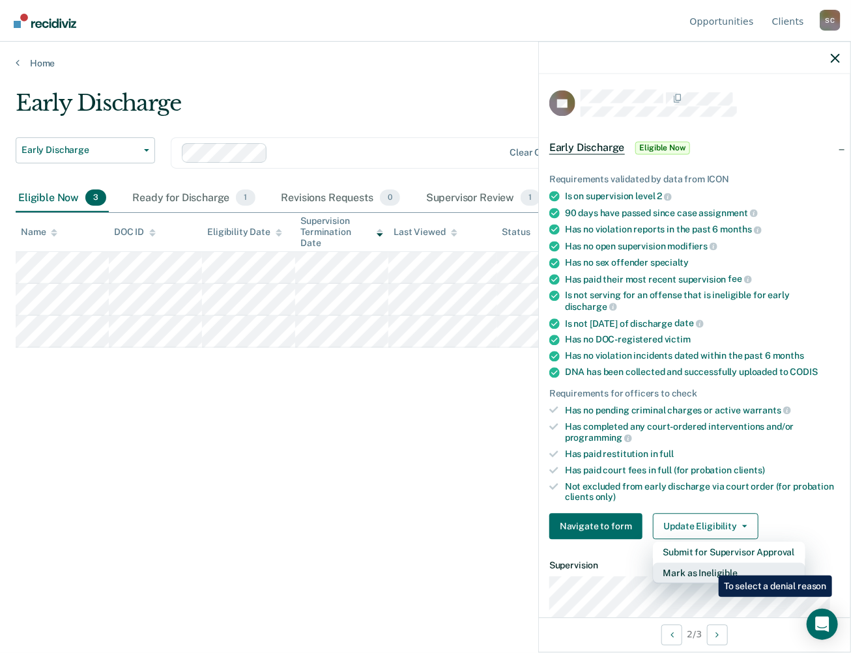
click at [709, 566] on button "Mark as Ineligible" at bounding box center [729, 574] width 152 height 21
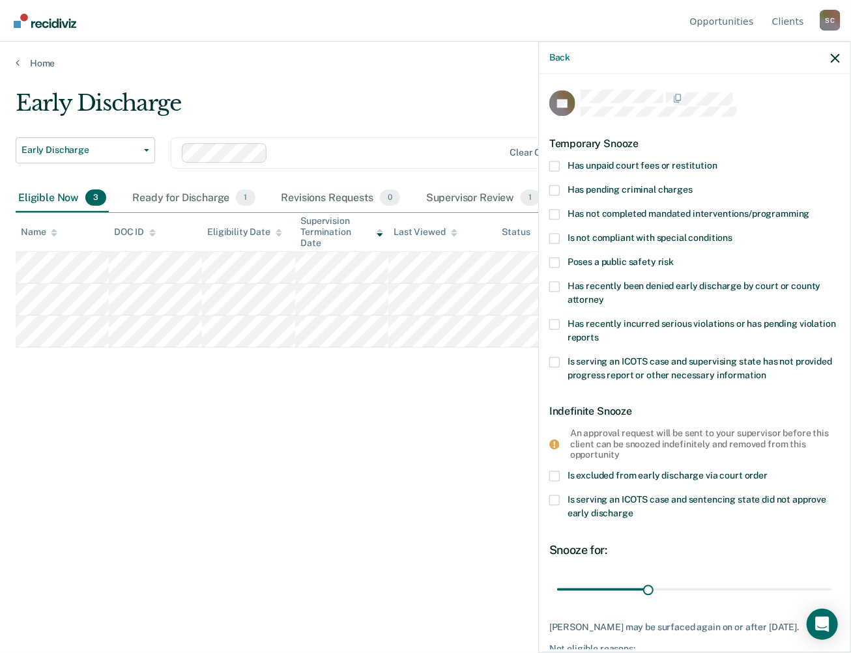
click at [552, 158] on div "Temporary Snooze" at bounding box center [694, 144] width 291 height 33
click at [551, 165] on span at bounding box center [554, 166] width 10 height 10
click at [717, 161] on input "Has unpaid court fees or restitution" at bounding box center [717, 161] width 0 height 0
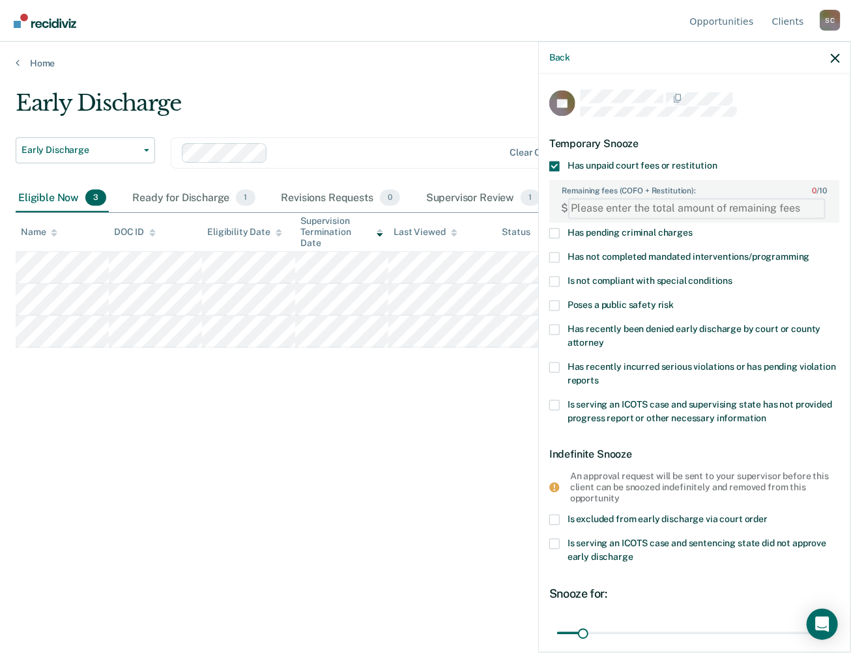
click at [584, 207] on FEESReasonInput "Remaining fees (COFO + Restitution): 0 / 10" at bounding box center [696, 208] width 257 height 21
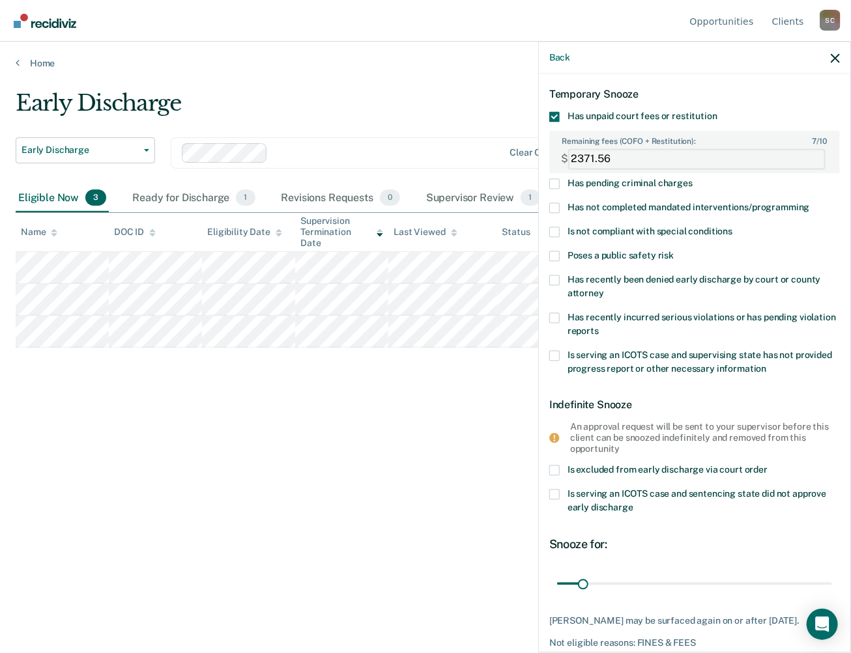
scroll to position [117, 0]
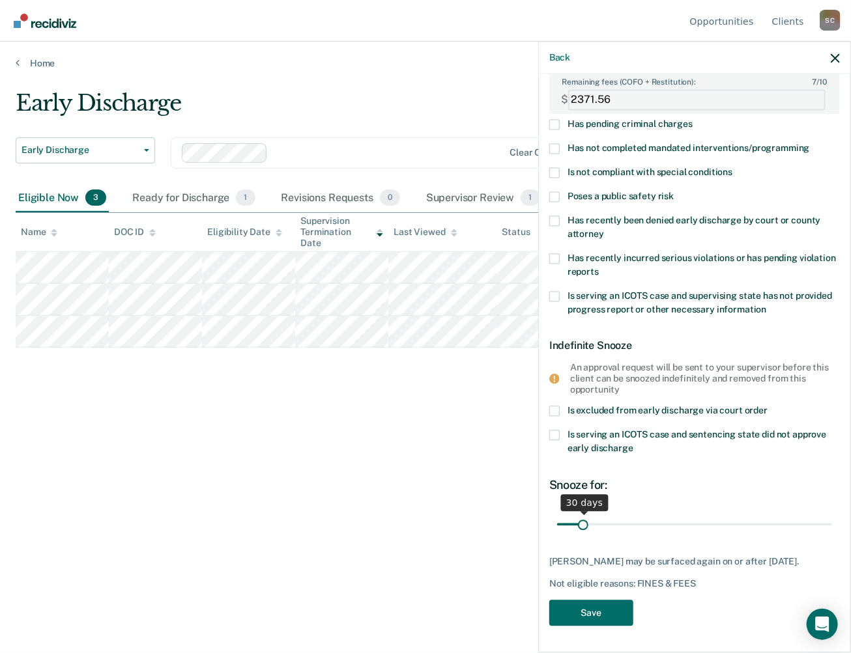
type FEESReasonInput "2371.56"
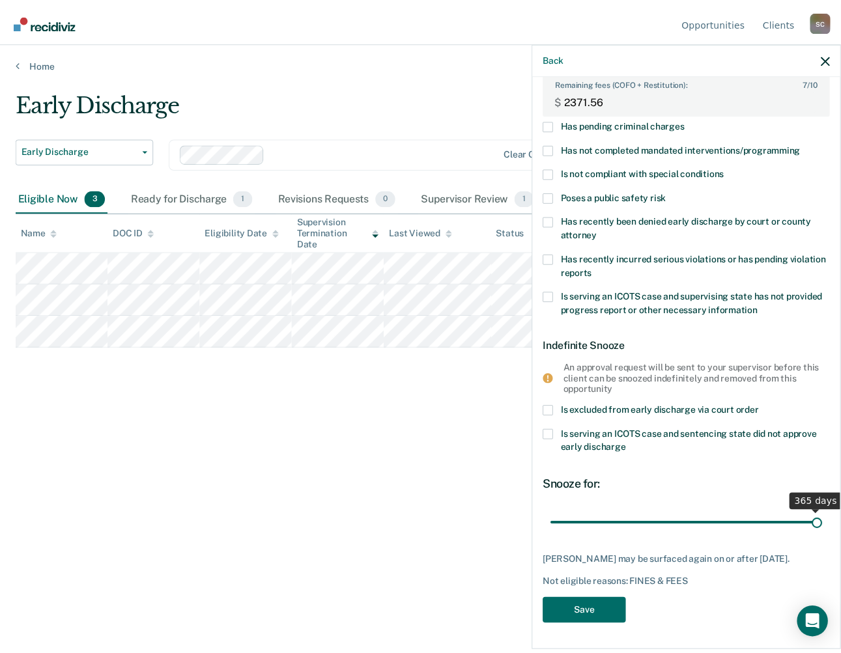
scroll to position [106, 0]
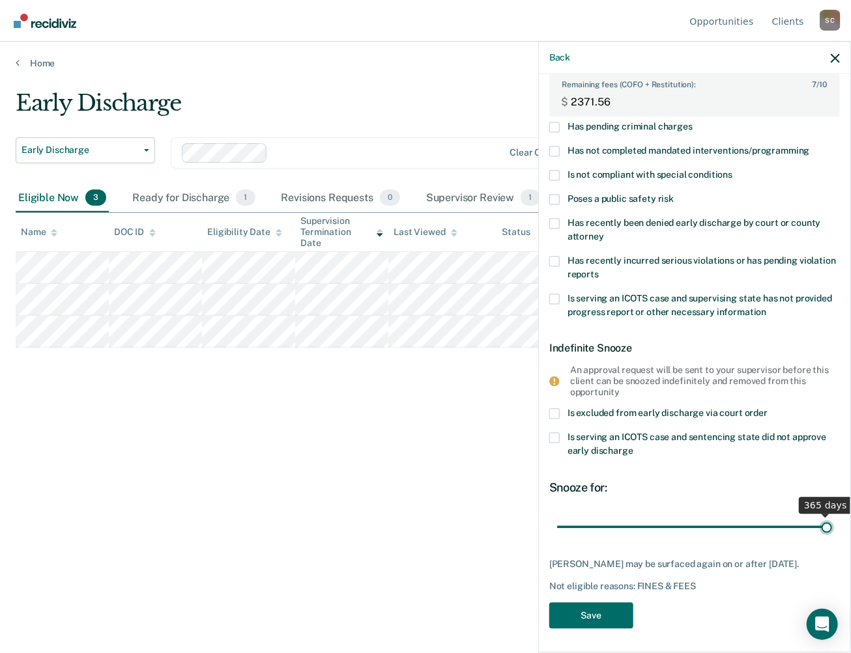
drag, startPoint x: 582, startPoint y: 512, endPoint x: 857, endPoint y: 529, distance: 276.1
type input "365"
click at [832, 529] on input "range" at bounding box center [694, 527] width 275 height 23
click at [607, 613] on button "Save" at bounding box center [591, 616] width 84 height 27
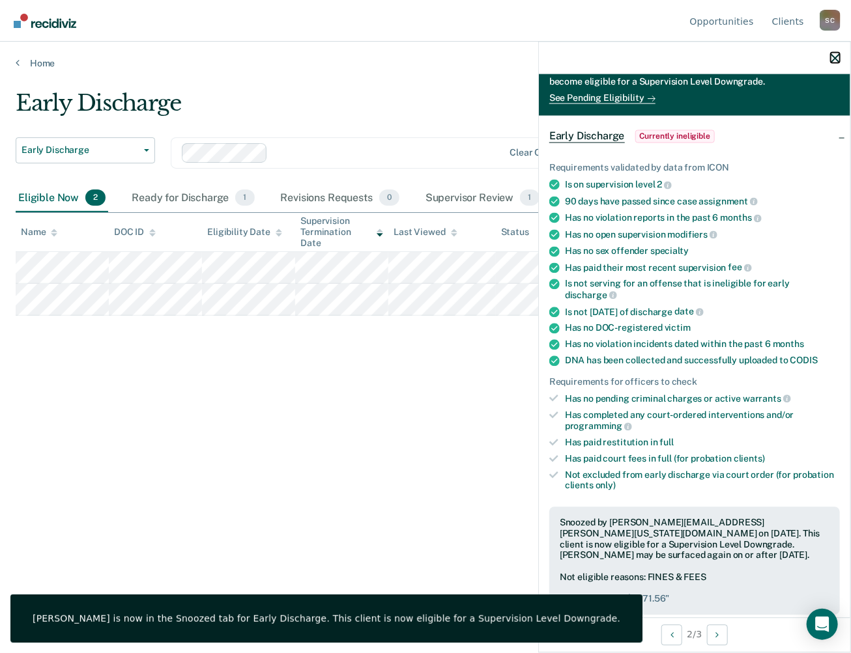
click at [836, 52] on button "button" at bounding box center [835, 57] width 9 height 11
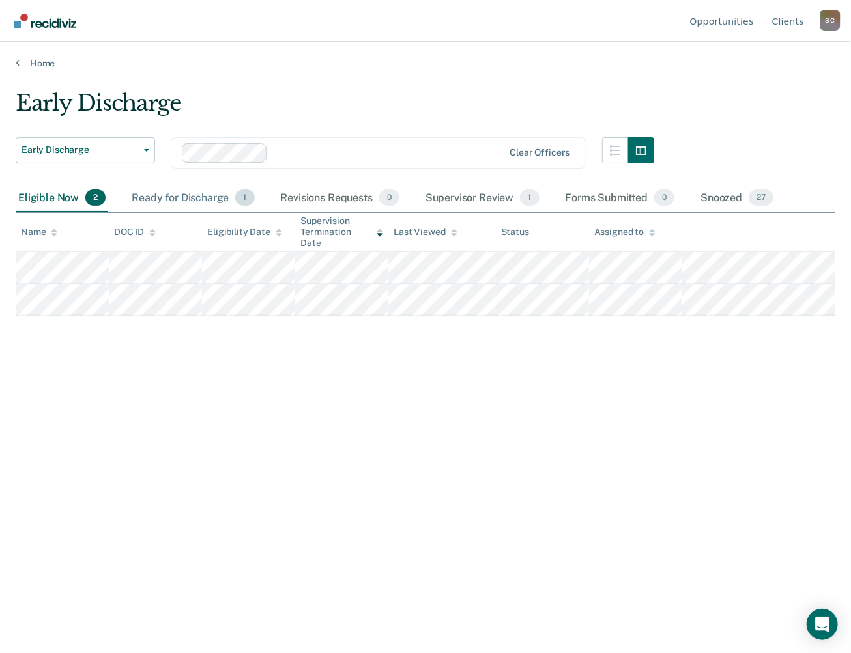
click at [178, 197] on div "Ready for Discharge 1" at bounding box center [193, 198] width 128 height 29
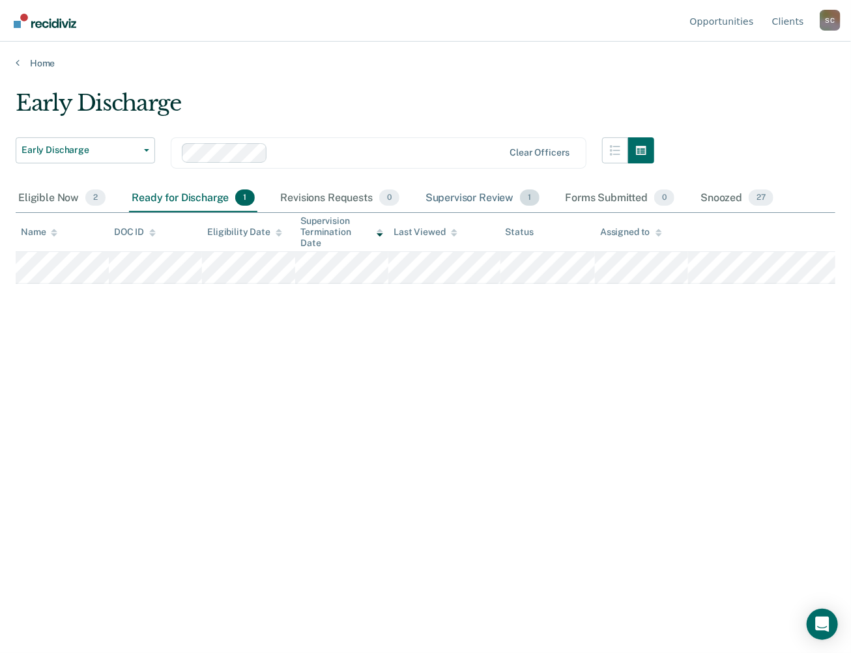
click at [493, 199] on div "Supervisor Review 1" at bounding box center [482, 198] width 119 height 29
click at [731, 200] on div "Snoozed 27" at bounding box center [737, 198] width 78 height 29
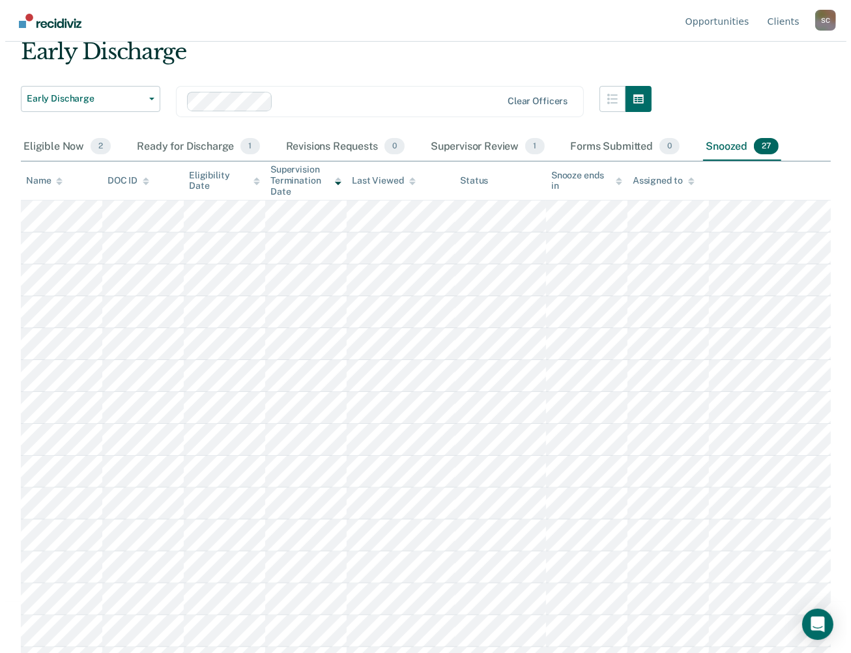
scroll to position [0, 0]
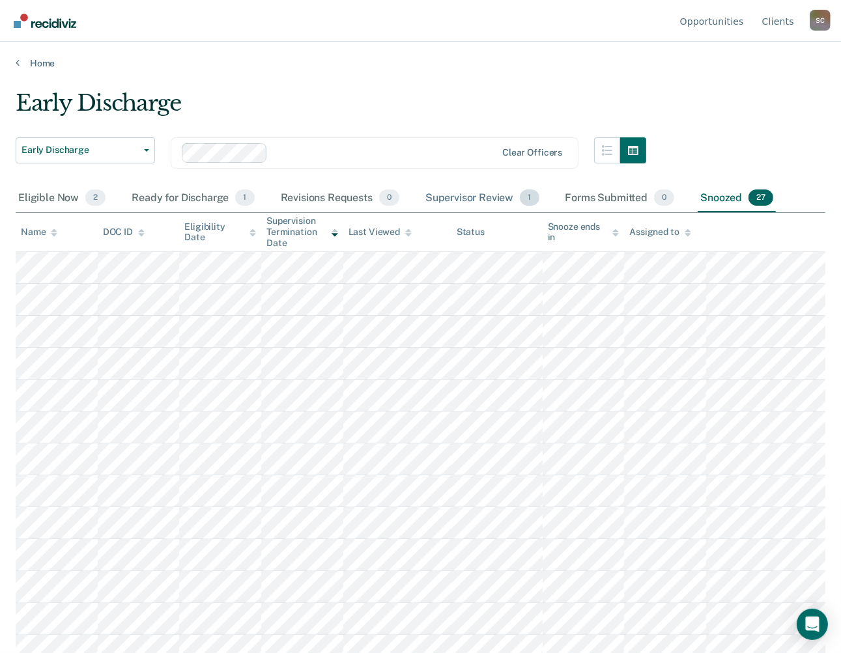
click at [498, 196] on div "Supervisor Review 1" at bounding box center [482, 198] width 119 height 29
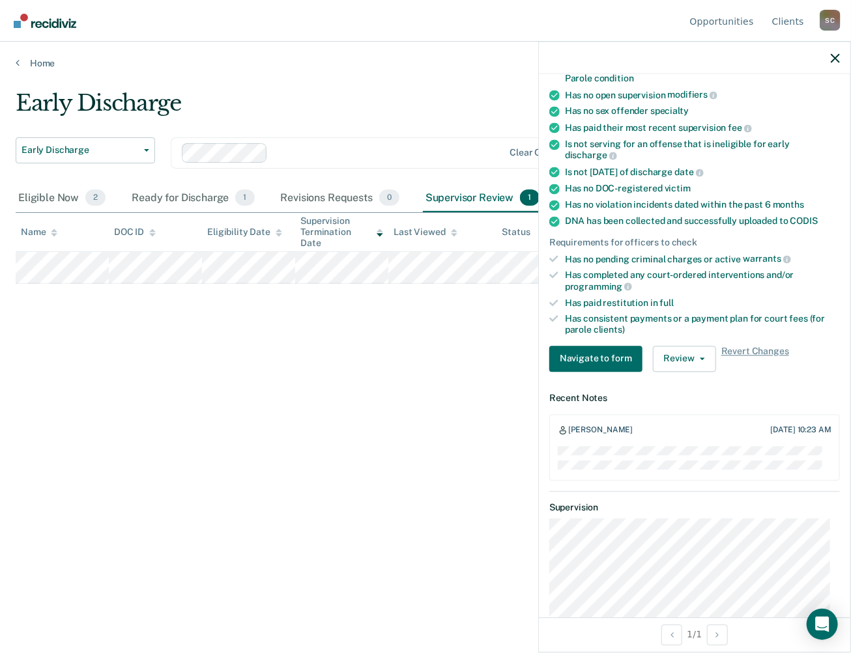
scroll to position [195, 0]
click at [839, 59] on icon "button" at bounding box center [835, 57] width 9 height 9
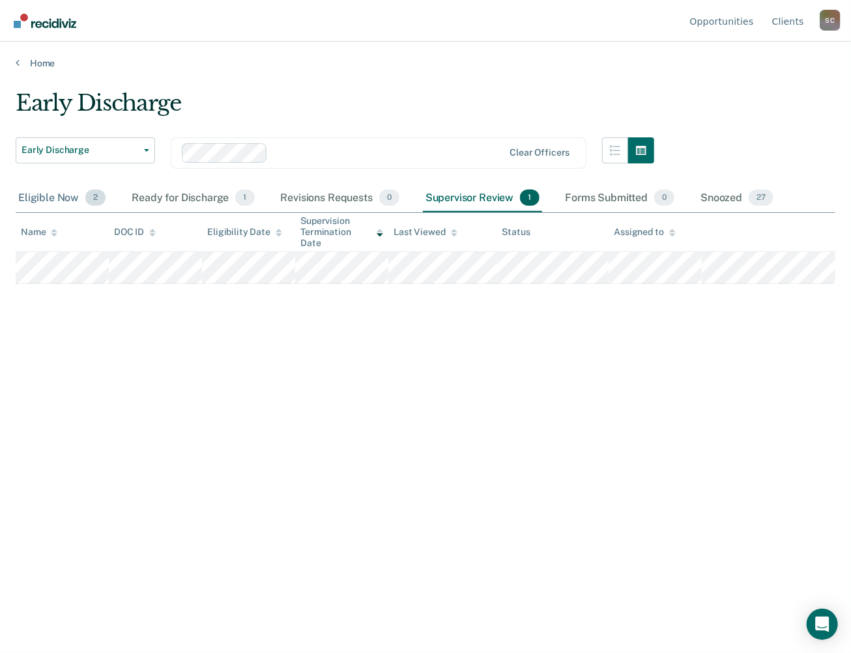
click at [76, 199] on div "Eligible Now 2" at bounding box center [62, 198] width 93 height 29
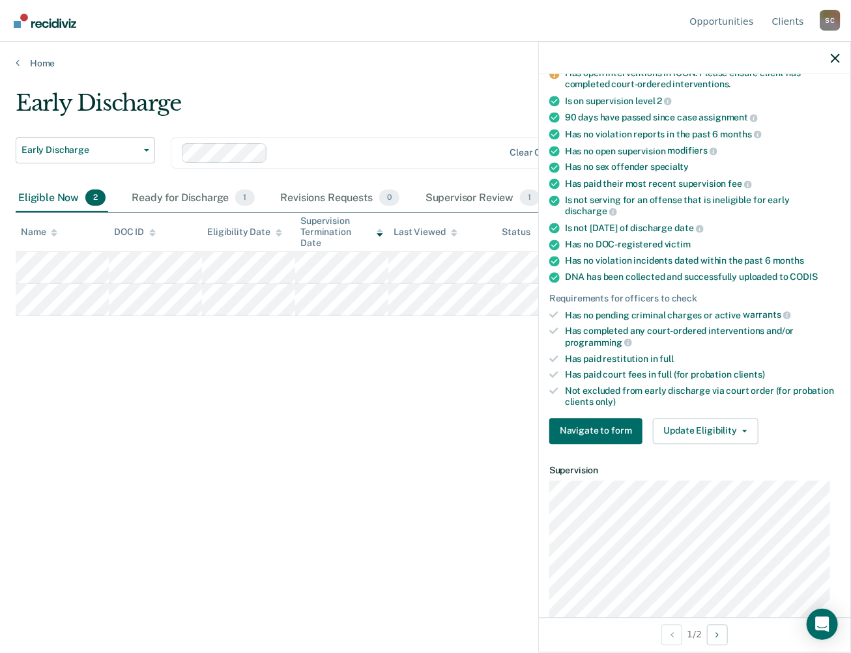
scroll to position [261, 0]
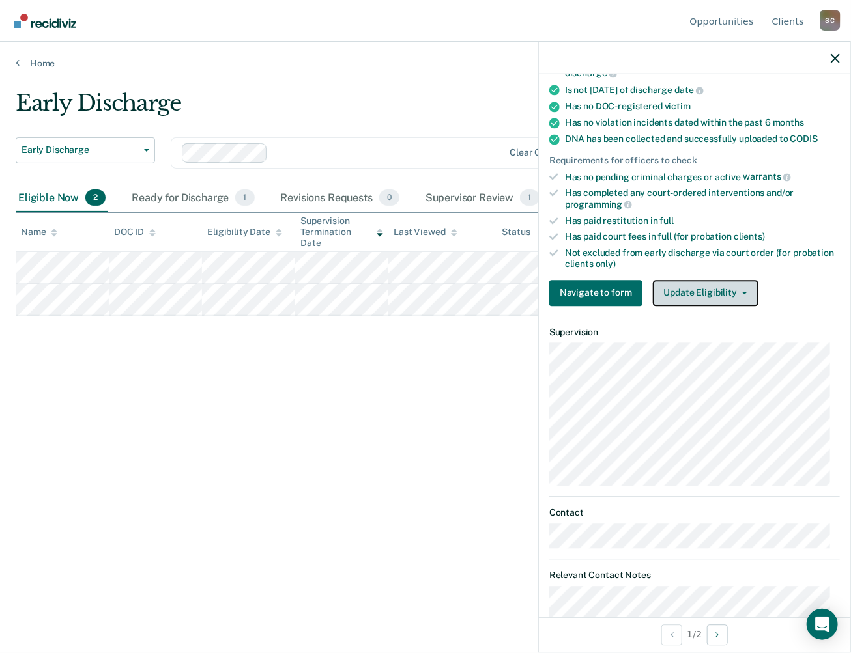
click at [730, 289] on button "Update Eligibility" at bounding box center [706, 293] width 106 height 26
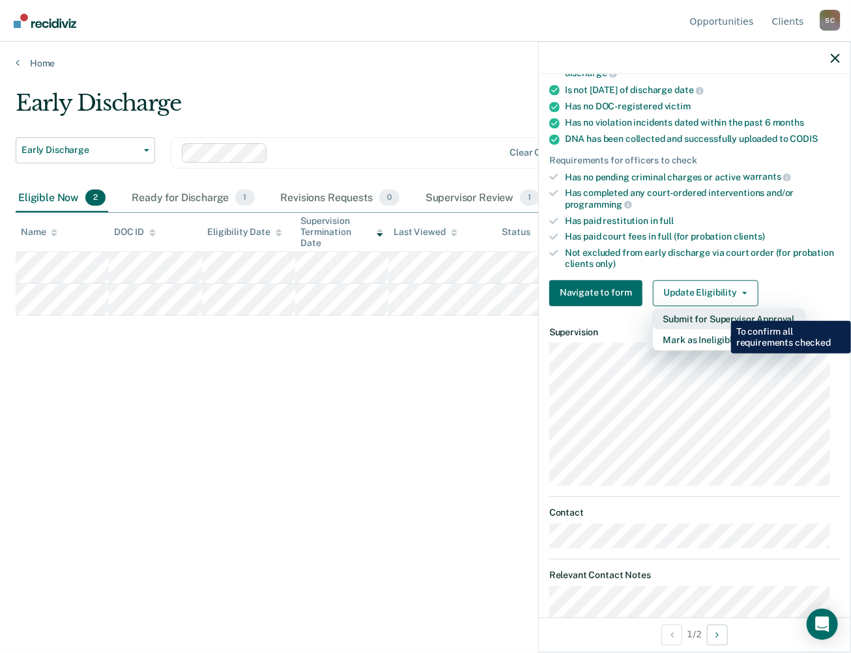
click at [721, 311] on button "Submit for Supervisor Approval" at bounding box center [729, 319] width 152 height 21
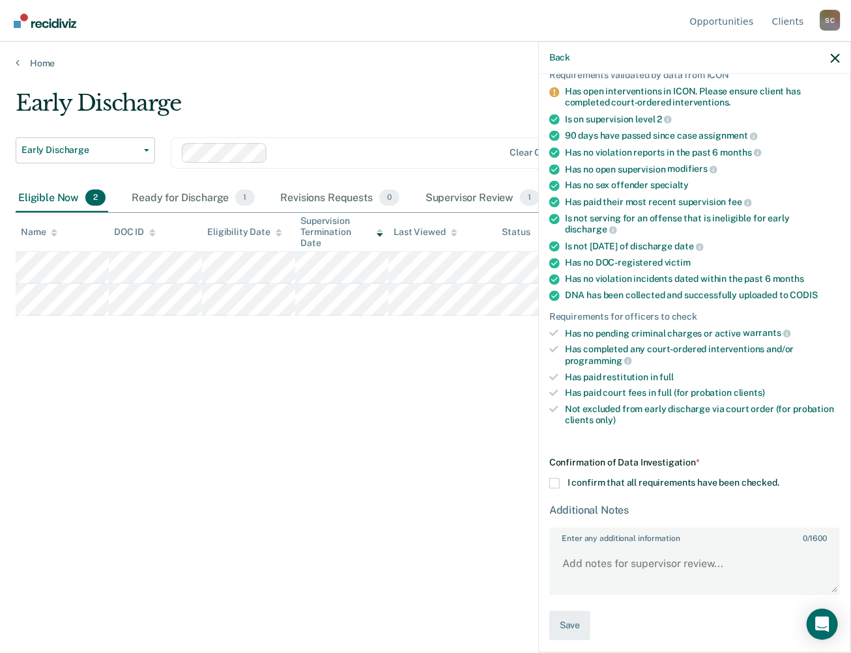
scroll to position [104, 0]
click at [553, 480] on span at bounding box center [554, 485] width 10 height 10
click at [779, 480] on input "I confirm that all requirements have been checked." at bounding box center [779, 480] width 0 height 0
click at [576, 619] on button "Save" at bounding box center [569, 626] width 41 height 29
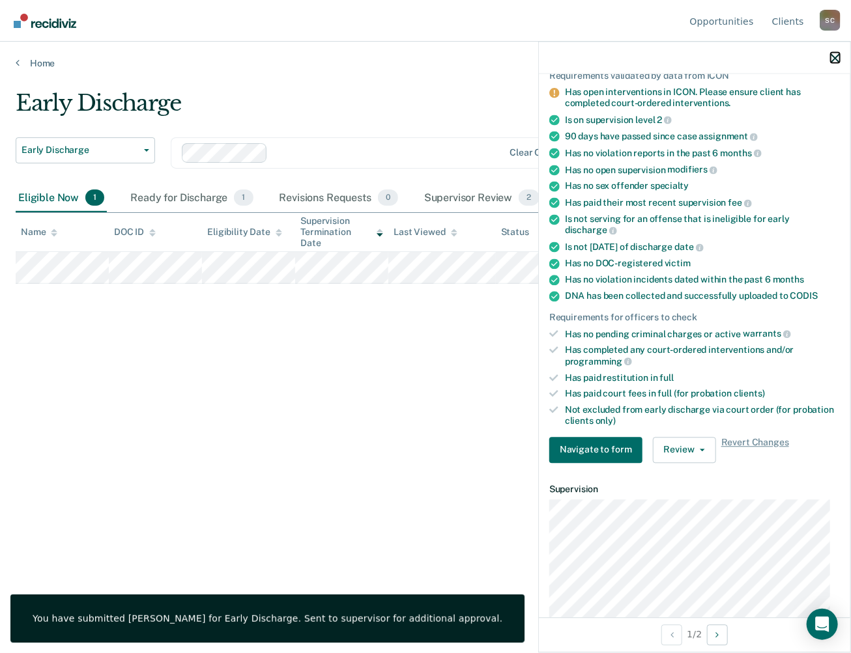
click at [835, 60] on icon "button" at bounding box center [835, 57] width 9 height 9
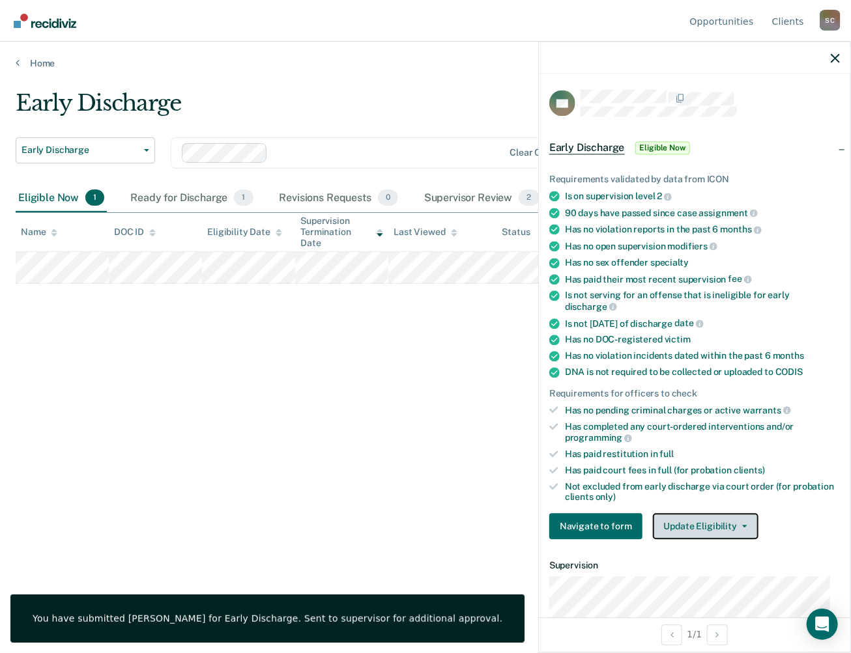
click at [742, 526] on icon "button" at bounding box center [744, 527] width 5 height 3
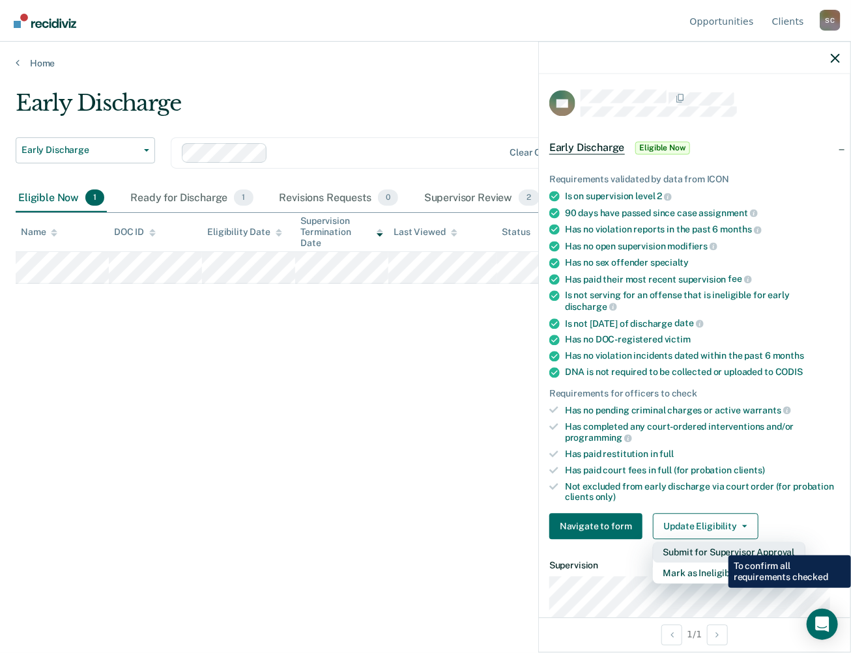
click at [719, 546] on button "Submit for Supervisor Approval" at bounding box center [729, 553] width 152 height 21
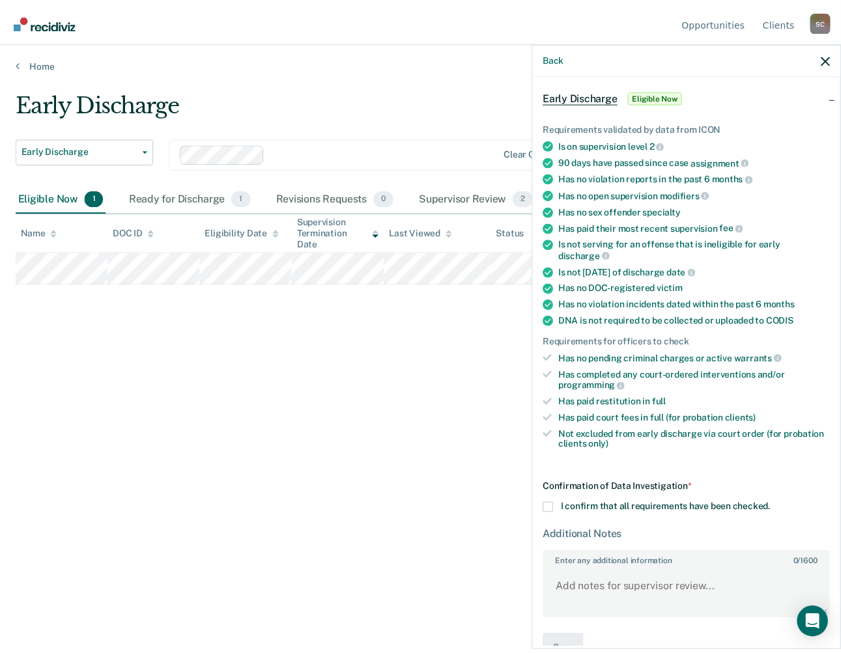
scroll to position [76, 0]
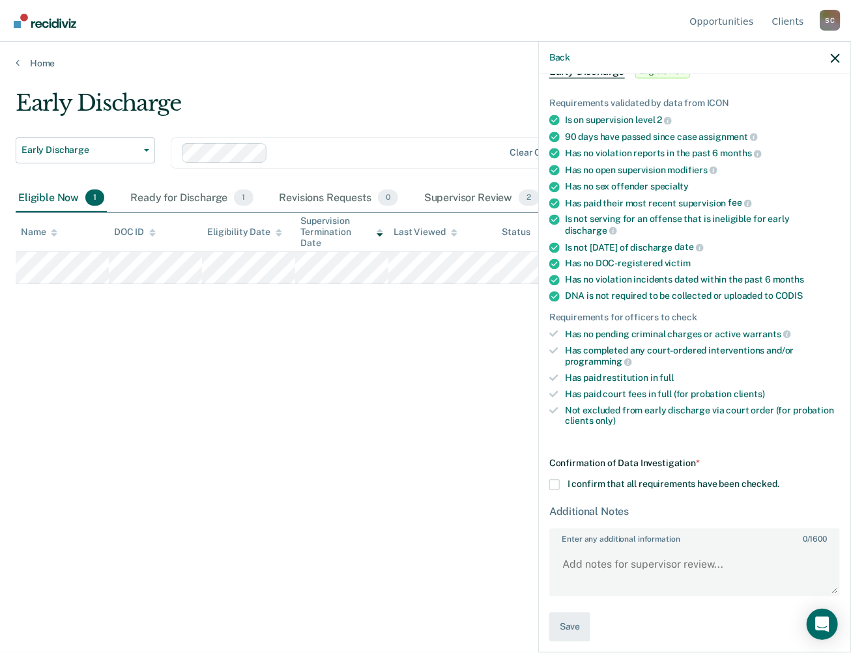
click at [555, 480] on span at bounding box center [554, 485] width 10 height 10
click at [779, 480] on input "I confirm that all requirements have been checked." at bounding box center [779, 480] width 0 height 0
click at [573, 616] on button "Save" at bounding box center [569, 626] width 41 height 29
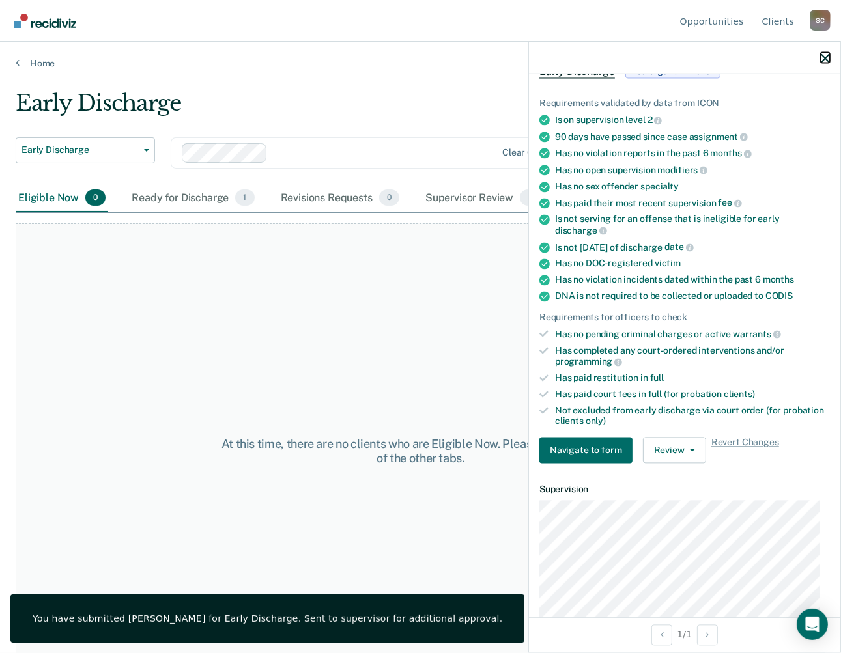
click at [829, 59] on icon "button" at bounding box center [825, 57] width 9 height 9
